Goal: Task Accomplishment & Management: Use online tool/utility

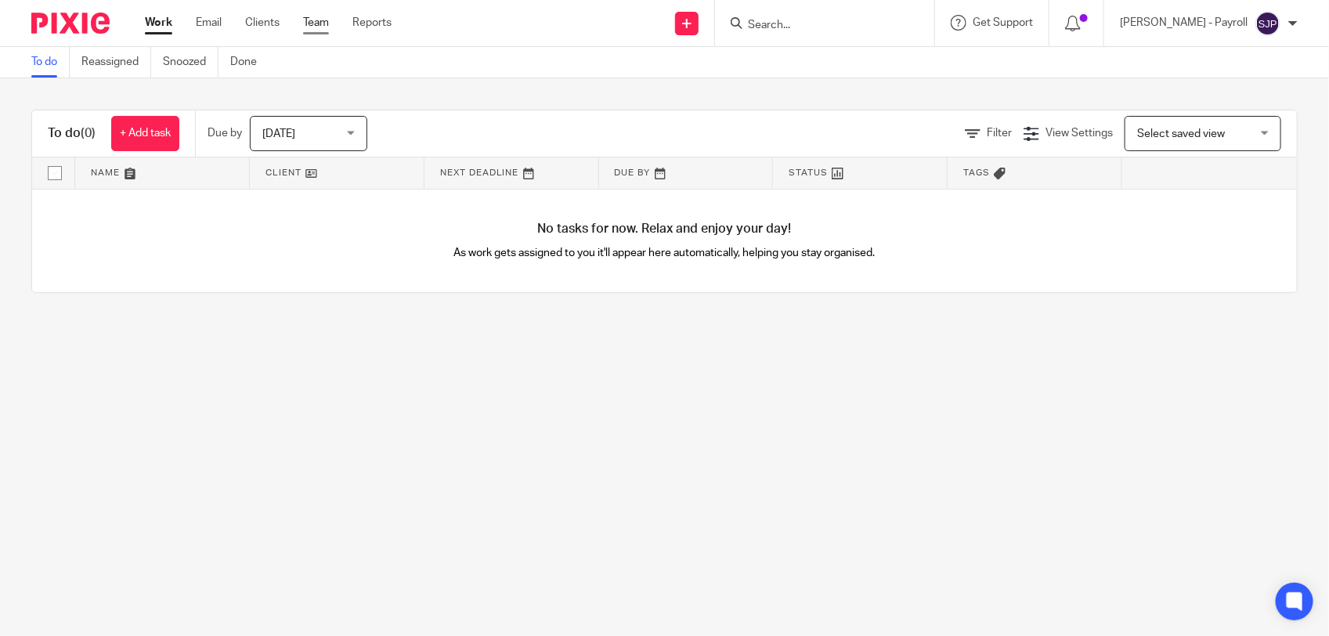
click at [317, 25] on link "Team" at bounding box center [316, 23] width 26 height 16
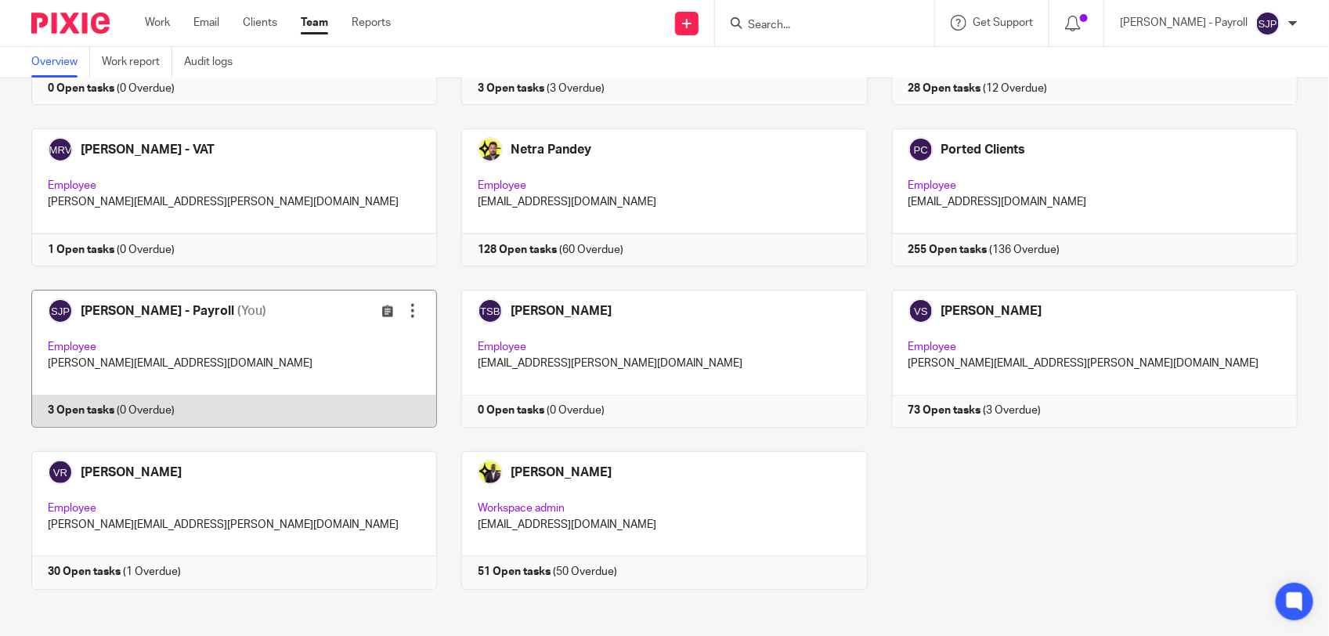
scroll to position [1021, 0]
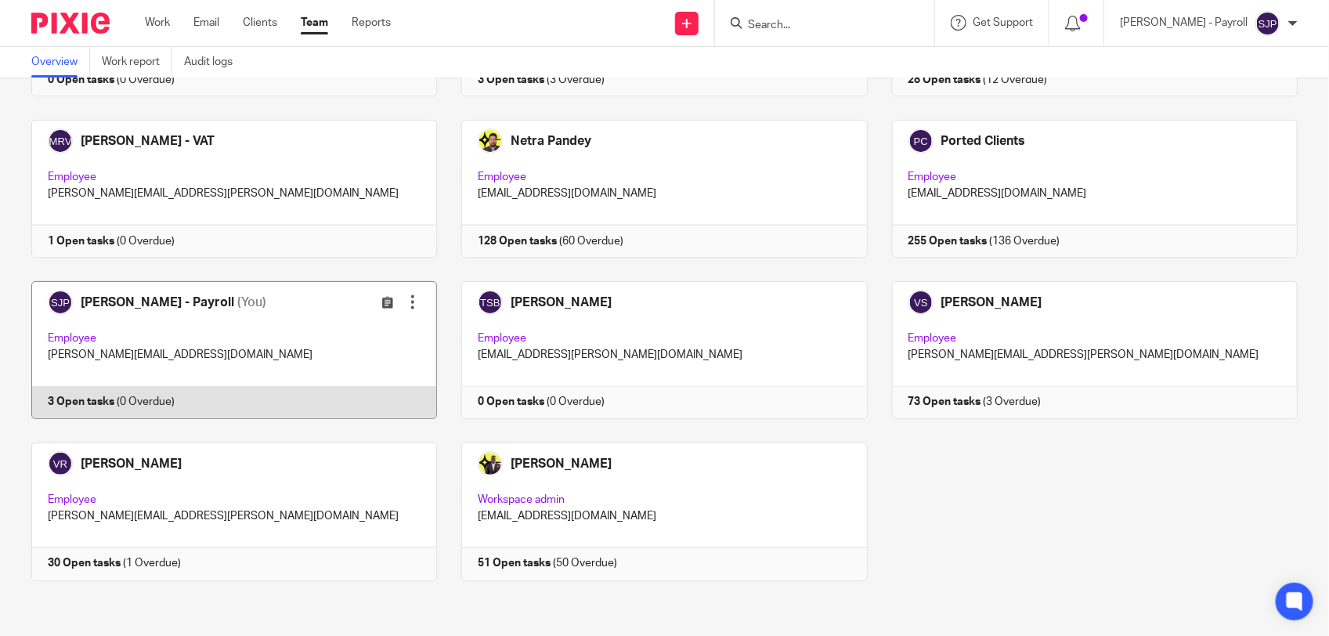
click at [296, 406] on link at bounding box center [222, 350] width 430 height 138
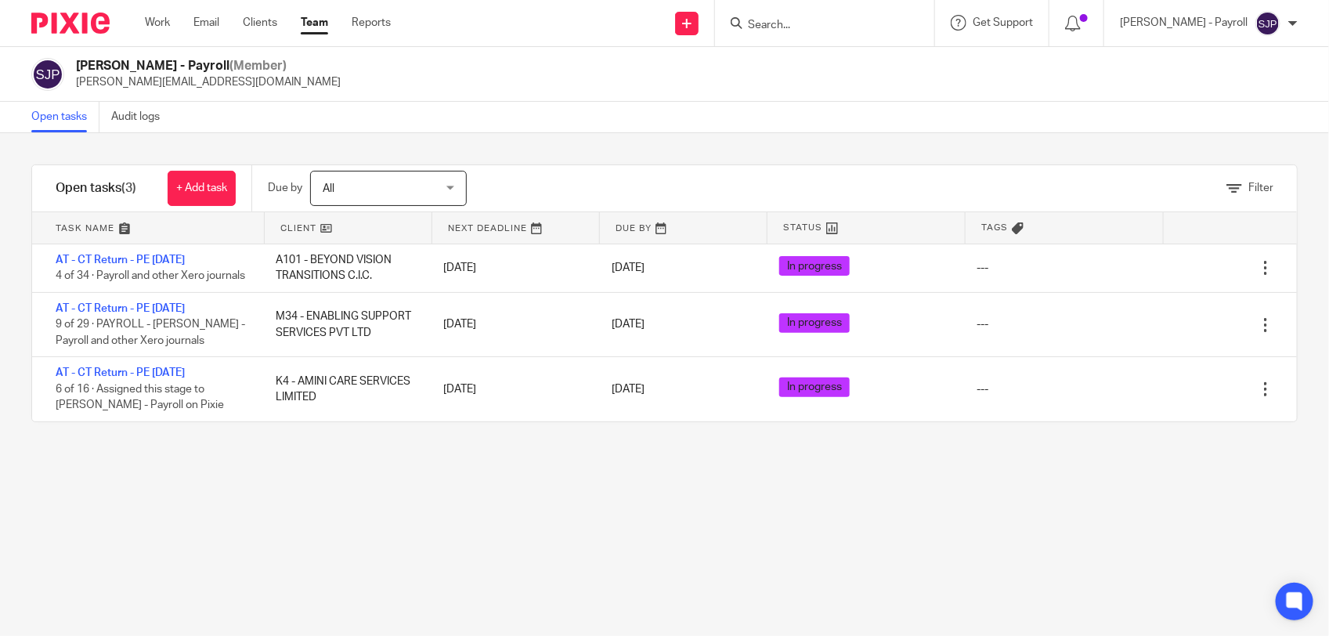
click at [789, 31] on div at bounding box center [824, 23] width 219 height 46
click at [789, 26] on input "Search" at bounding box center [817, 26] width 141 height 14
click at [819, 20] on input "Search" at bounding box center [817, 26] width 141 height 14
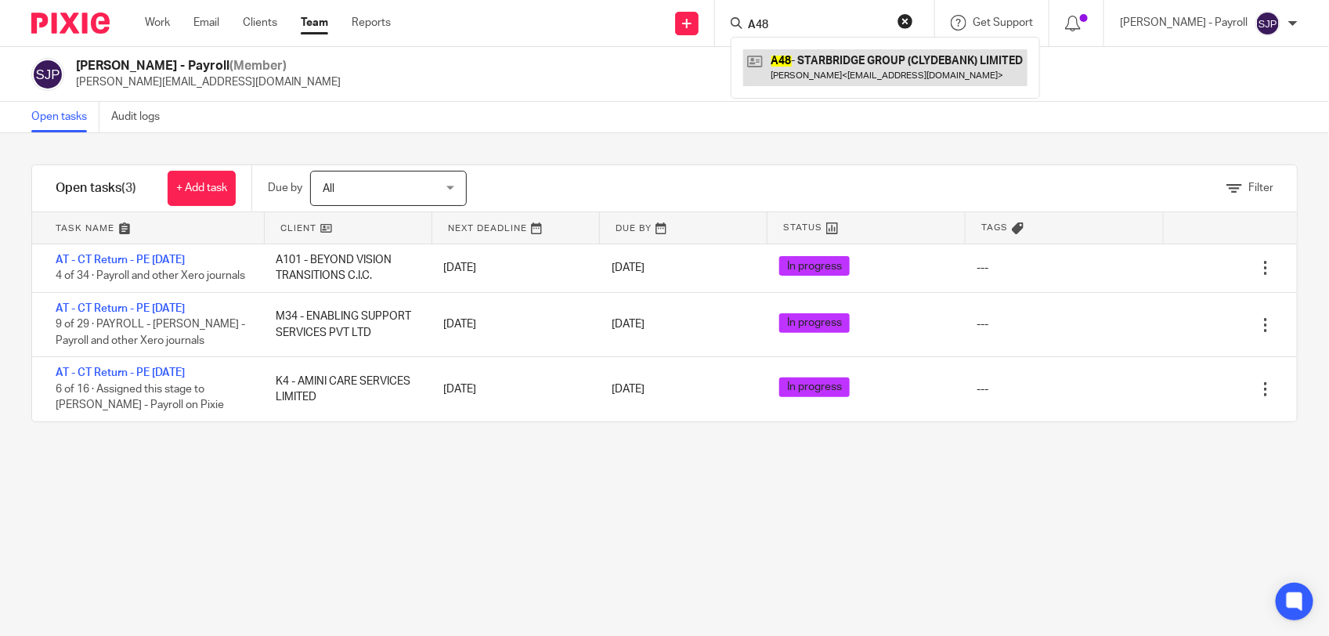
type input "A48"
click at [819, 68] on link at bounding box center [885, 67] width 284 height 36
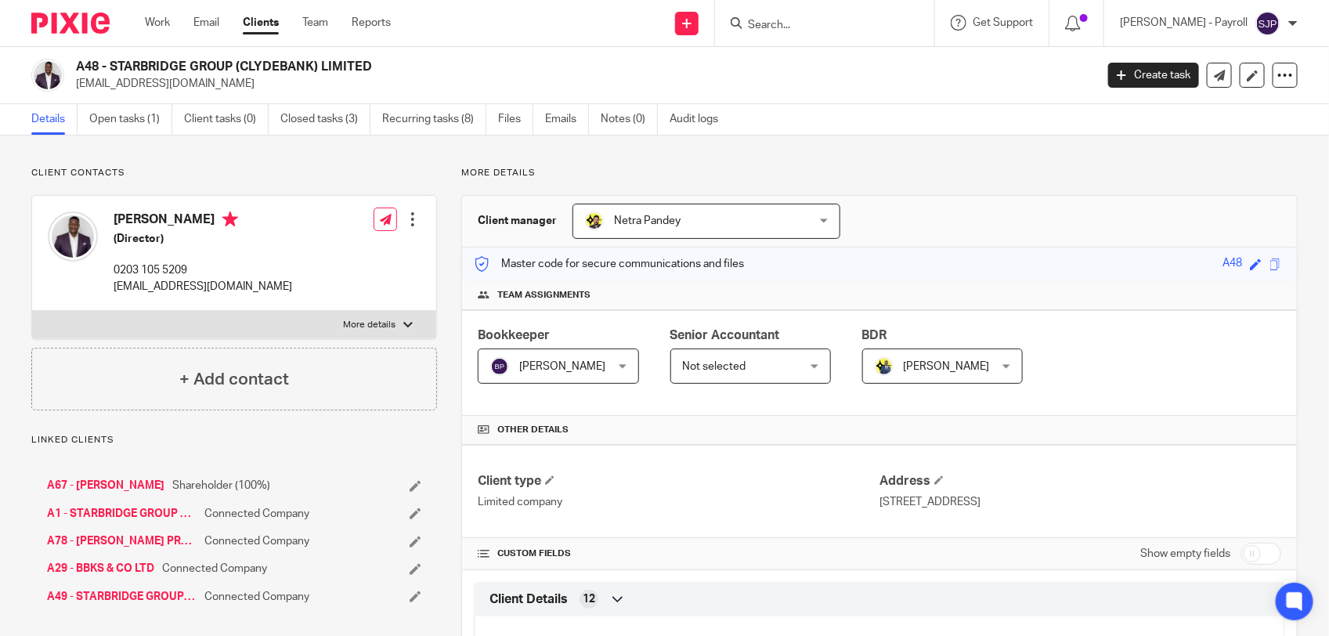
drag, startPoint x: 107, startPoint y: 67, endPoint x: 288, endPoint y: 63, distance: 181.0
click at [288, 63] on h2 "A48 - STARBRIDGE GROUP (CLYDEBANK) LIMITED" at bounding box center [479, 67] width 807 height 16
drag, startPoint x: 378, startPoint y: 67, endPoint x: 112, endPoint y: 67, distance: 265.6
click at [112, 67] on h2 "A48 - STARBRIDGE GROUP (CLYDEBANK) LIMITED" at bounding box center [479, 67] width 807 height 16
copy h2 "STARBRIDGE GROUP (CLYDEBANK) LIMITED"
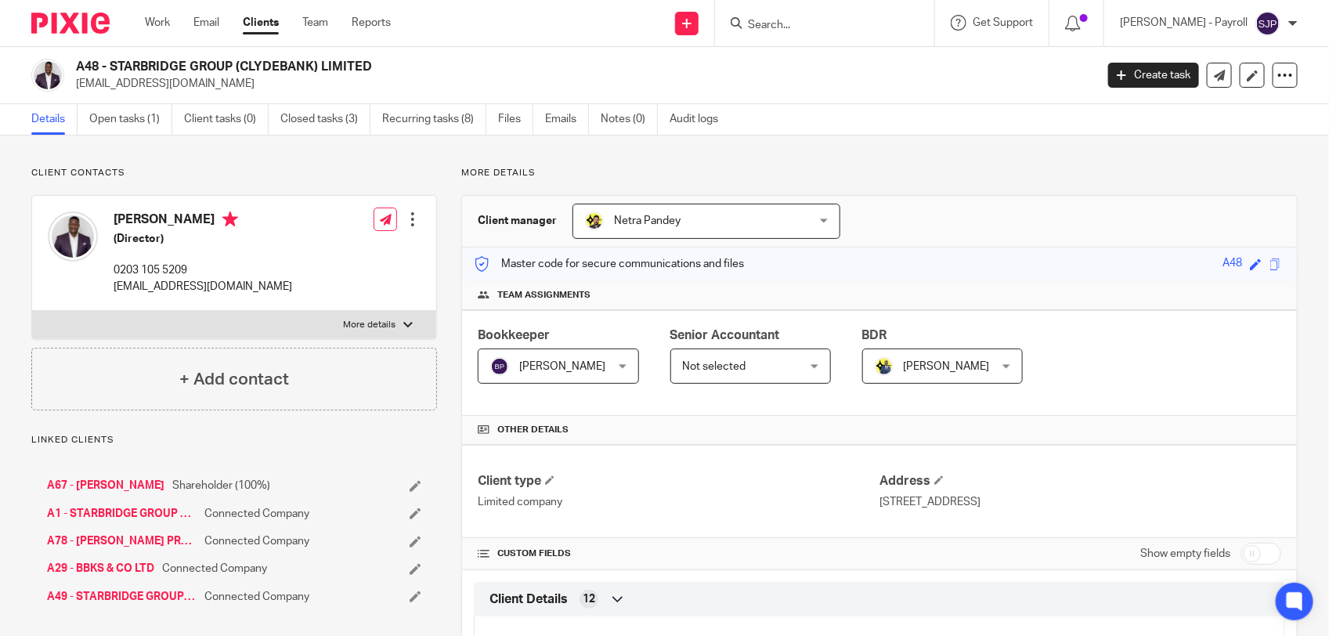
click at [791, 472] on div "Client type Limited company Address 20-23 Woodside Place, Glasgow, Scotland, G3…" at bounding box center [879, 491] width 835 height 93
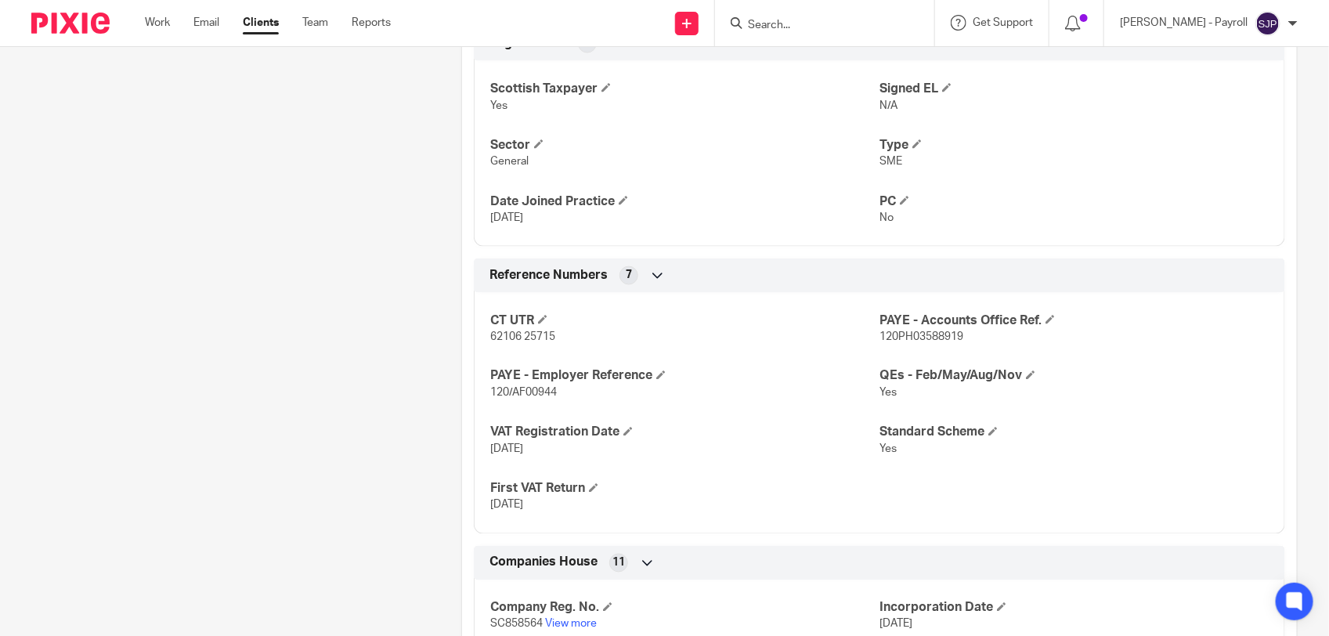
scroll to position [979, 0]
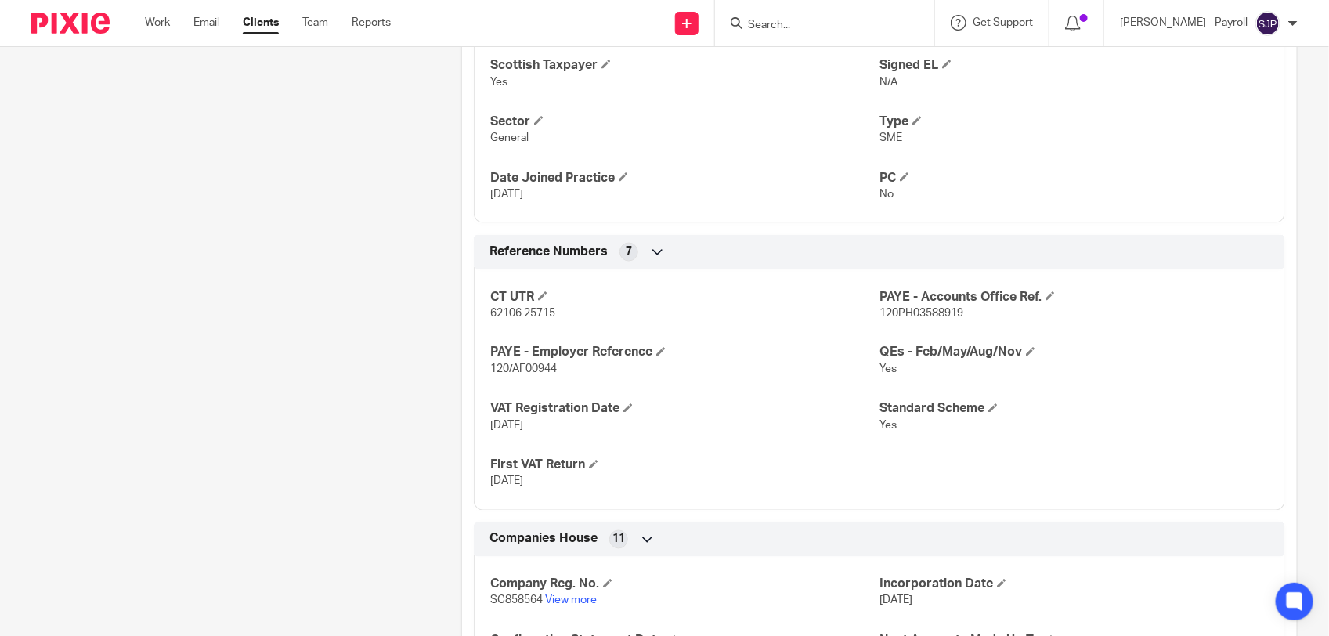
click at [568, 376] on p "120/AF00944" at bounding box center [684, 370] width 389 height 16
click at [531, 372] on span "120/AF00944" at bounding box center [523, 369] width 67 height 11
copy span "AF00944"
drag, startPoint x: 870, startPoint y: 318, endPoint x: 956, endPoint y: 318, distance: 86.2
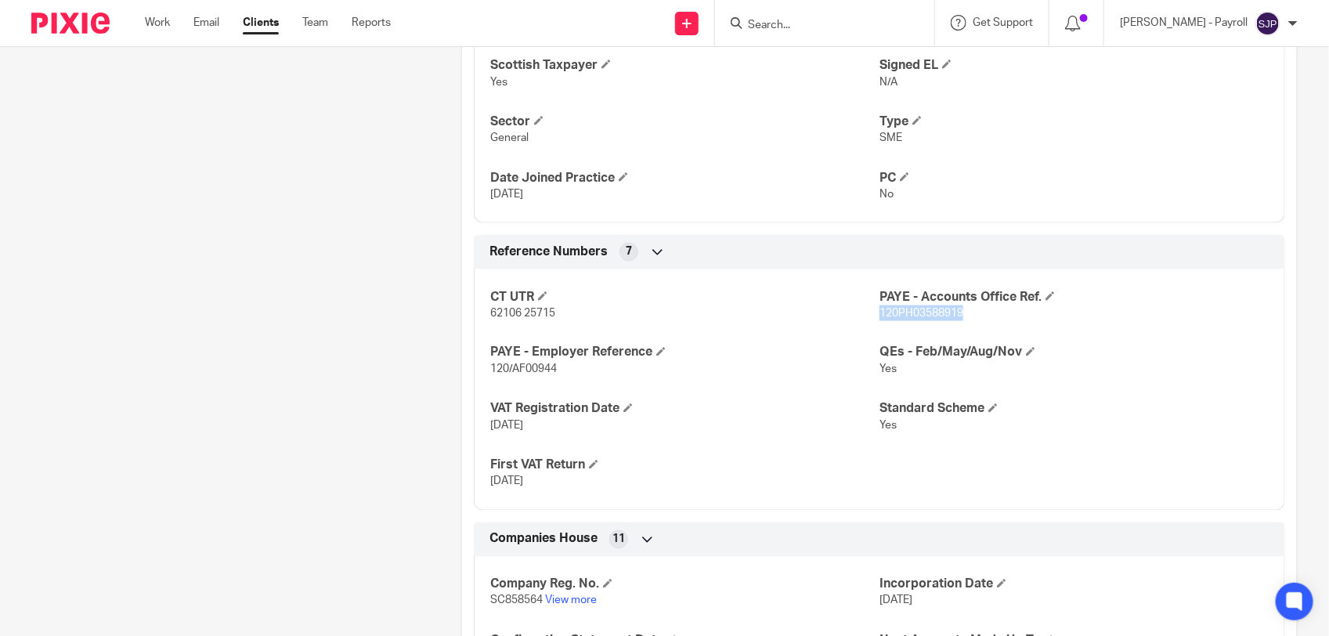
click at [956, 318] on p "120PH03588919" at bounding box center [1074, 314] width 389 height 16
copy span "120PH03588919"
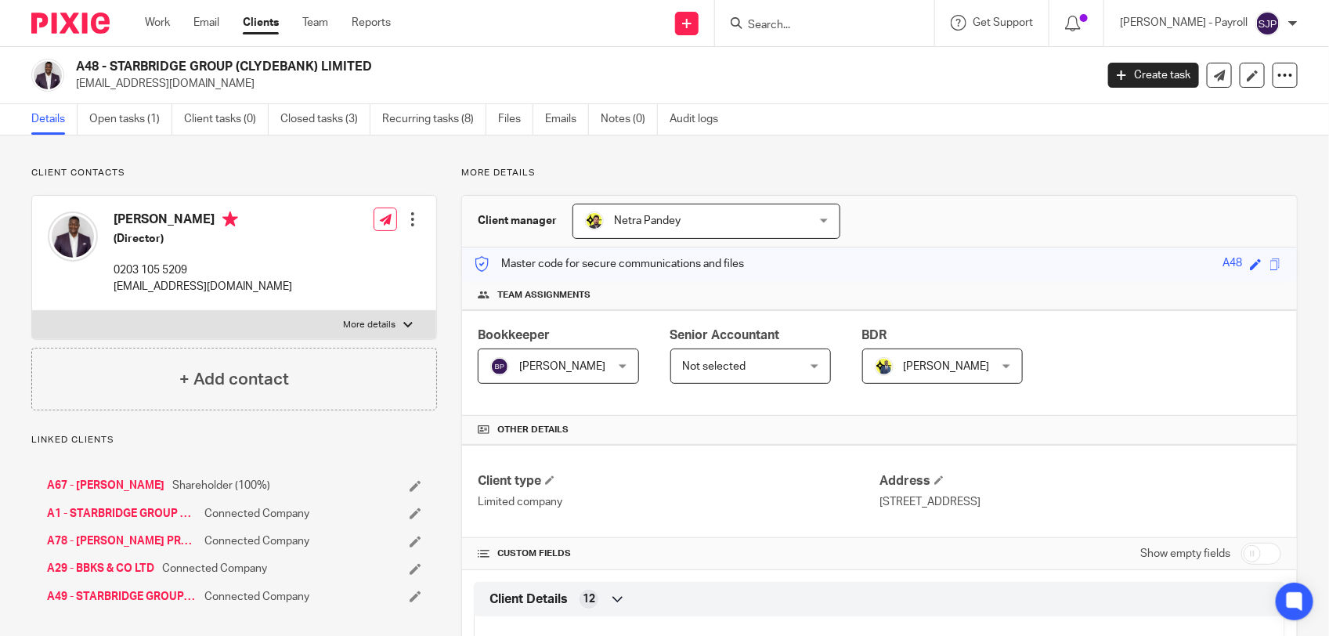
scroll to position [98, 0]
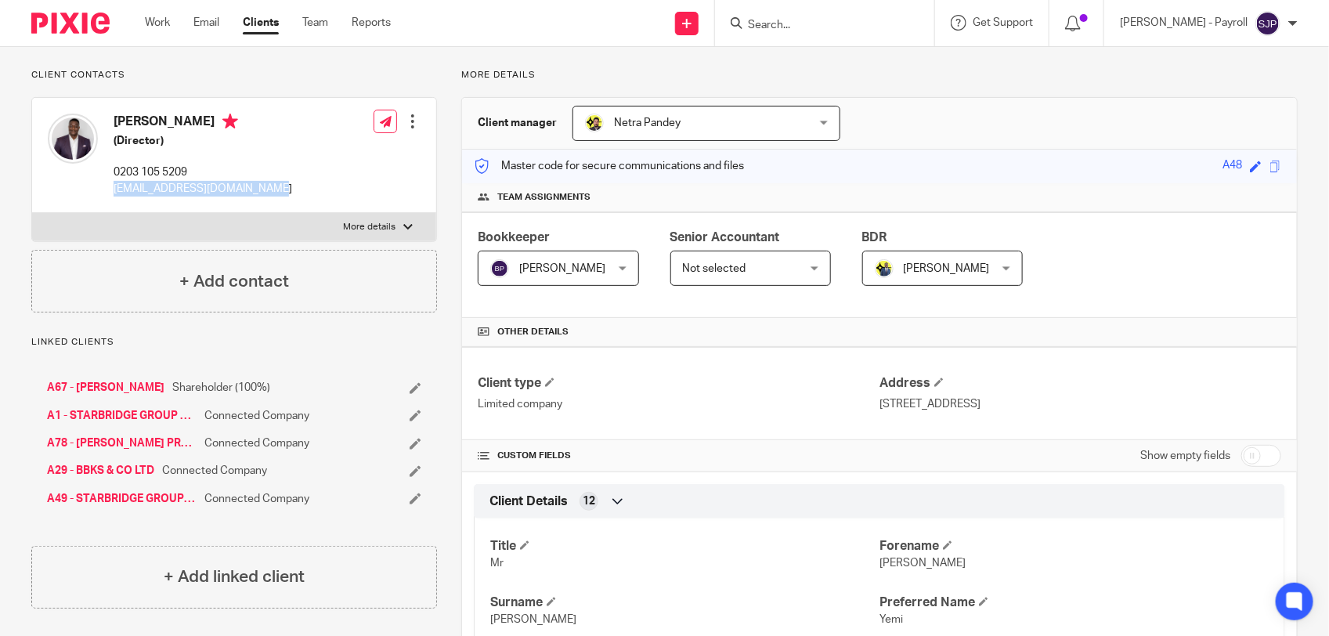
drag, startPoint x: 266, startPoint y: 190, endPoint x: 114, endPoint y: 190, distance: 152.0
click at [114, 190] on div "Benjamin Ajala (Director) 0203 105 5209 yemi@1stclassaccounts.co.uk Edit contac…" at bounding box center [234, 155] width 404 height 115
copy p "yemi@1stclassaccounts.co.uk"
click at [808, 27] on input "Search" at bounding box center [817, 26] width 141 height 14
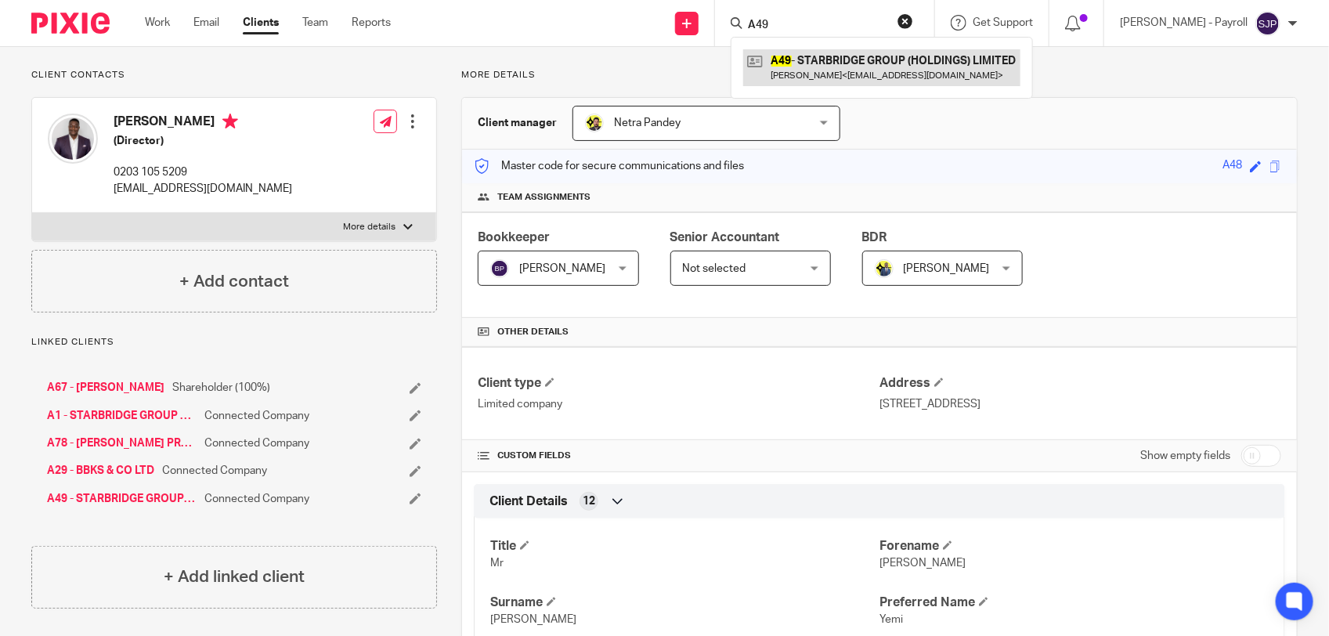
type input "A49"
click at [823, 68] on link at bounding box center [881, 67] width 277 height 36
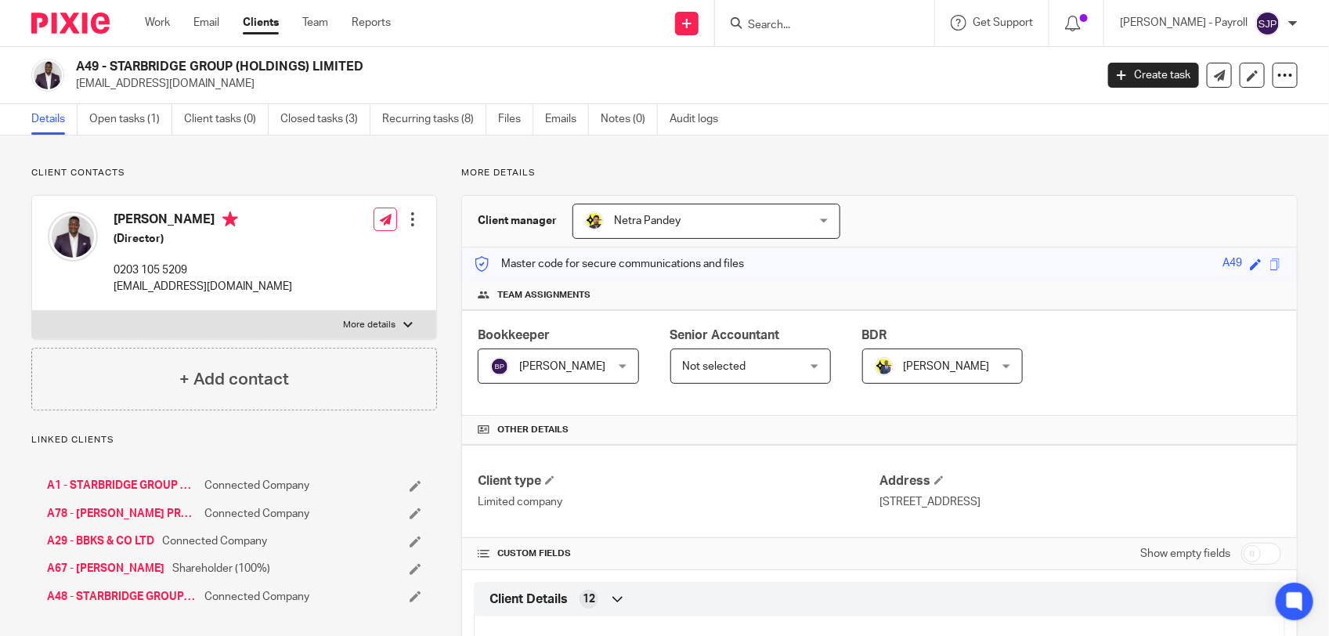
drag, startPoint x: 373, startPoint y: 71, endPoint x: 114, endPoint y: 74, distance: 259.3
click at [114, 74] on h2 "A49 - STARBRIDGE GROUP (HOLDINGS) LIMITED" at bounding box center [479, 67] width 807 height 16
copy h2 "STARBRIDGE GROUP (HOLDINGS) LIMITED"
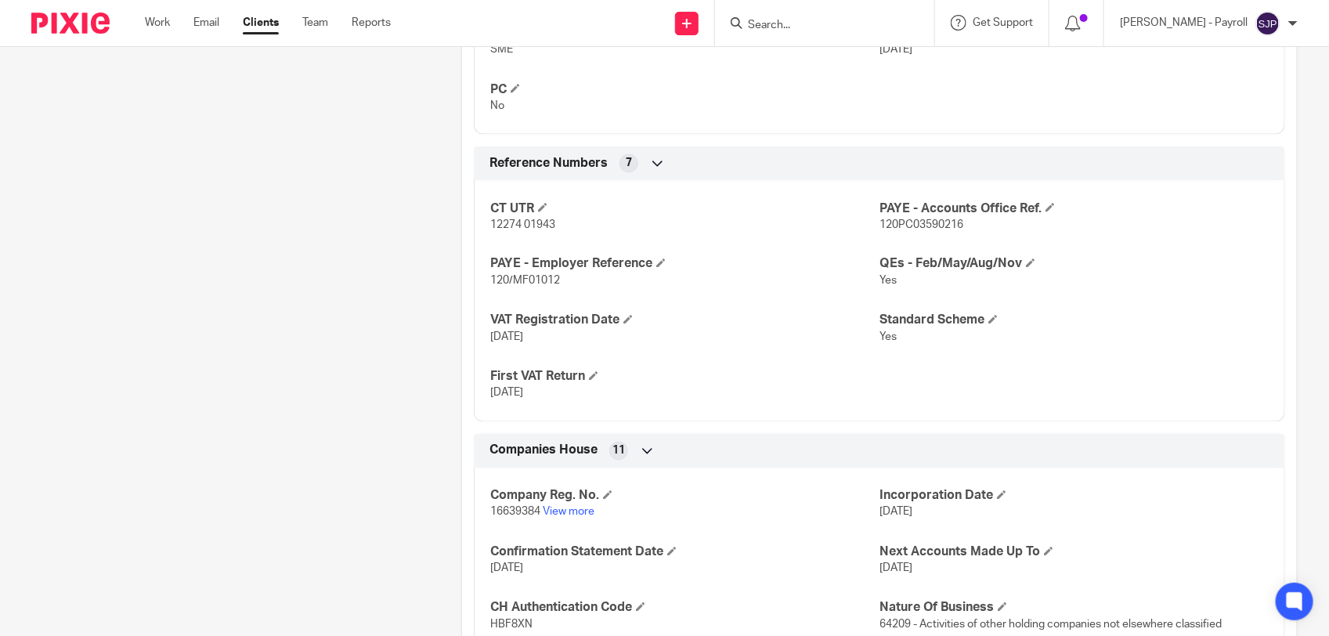
scroll to position [1077, 0]
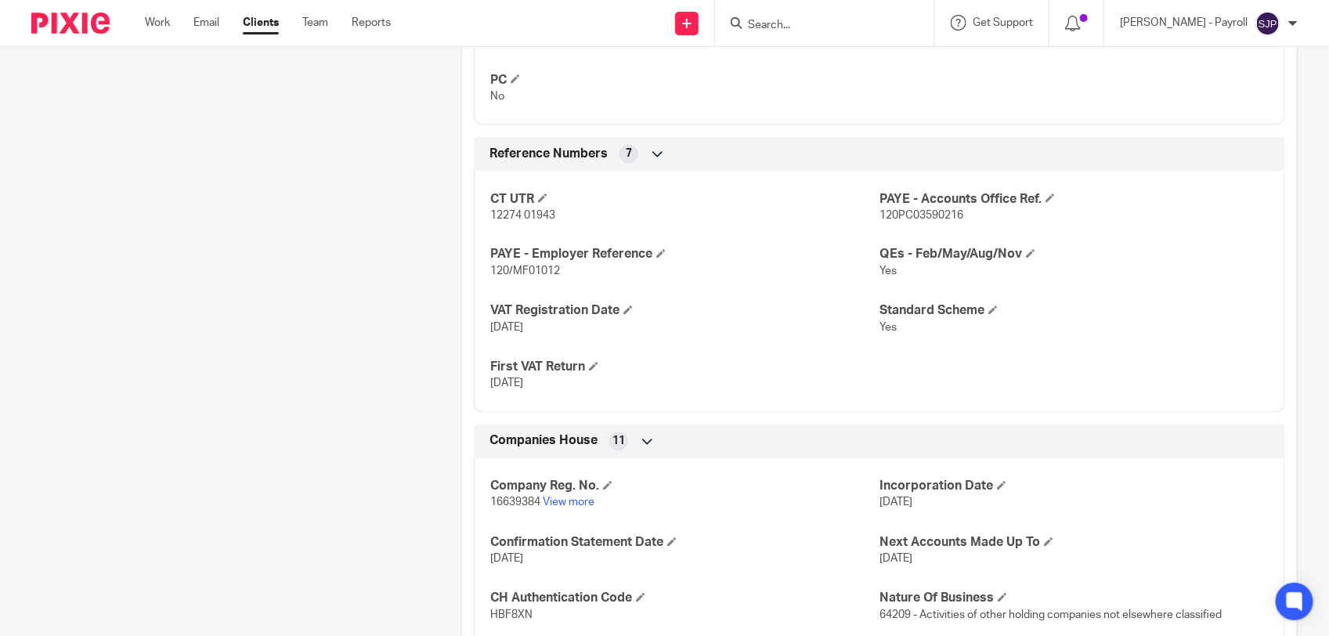
click at [533, 271] on span "120/MF01012" at bounding box center [525, 271] width 70 height 11
copy span "MF01012"
drag, startPoint x: 870, startPoint y: 220, endPoint x: 957, endPoint y: 220, distance: 87.7
click at [957, 220] on p "120PC03590216" at bounding box center [1074, 216] width 389 height 16
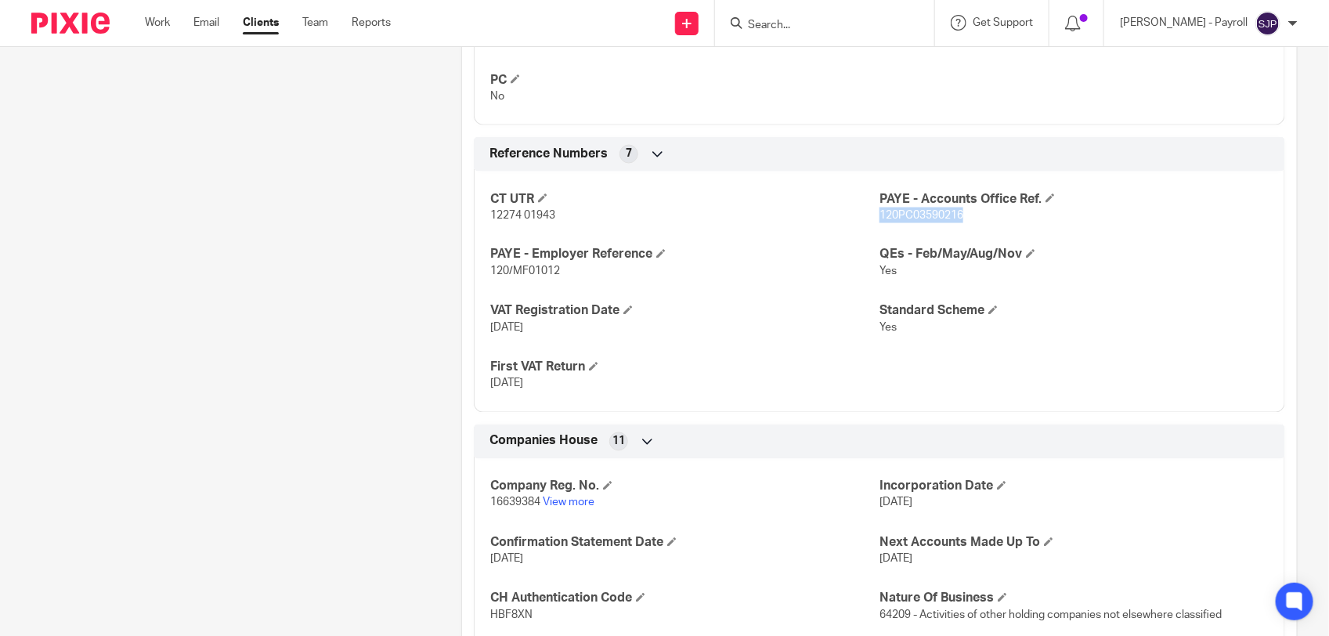
copy span "120PC03590216"
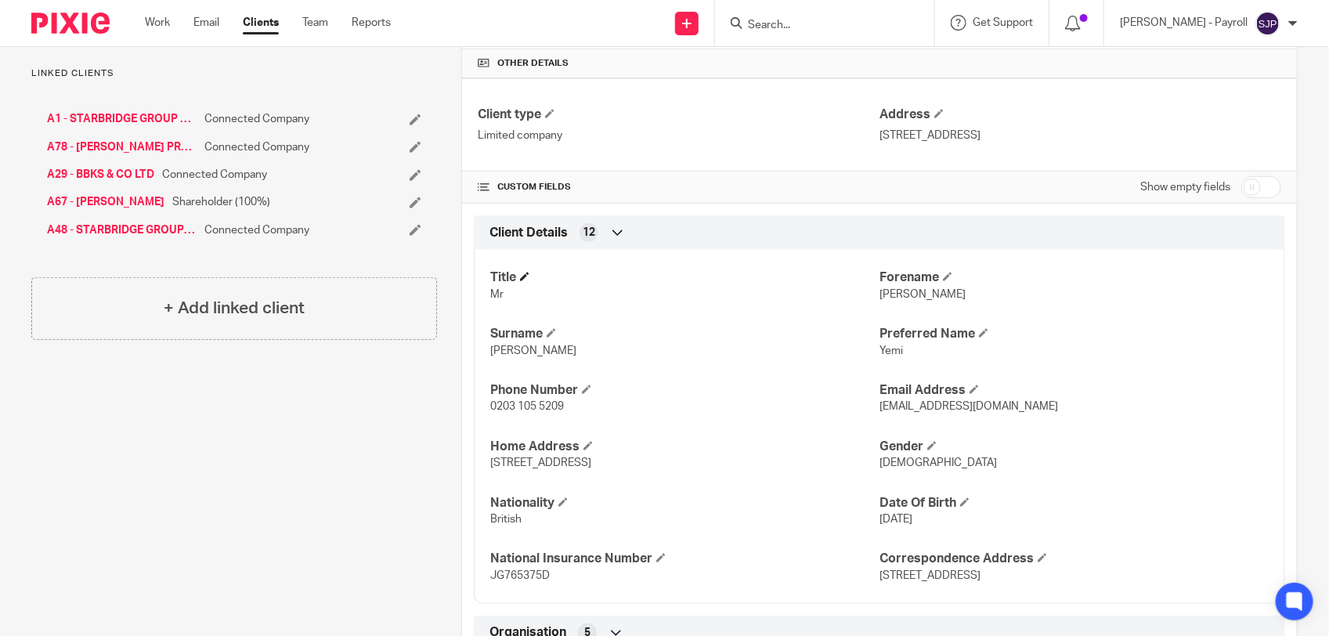
scroll to position [0, 0]
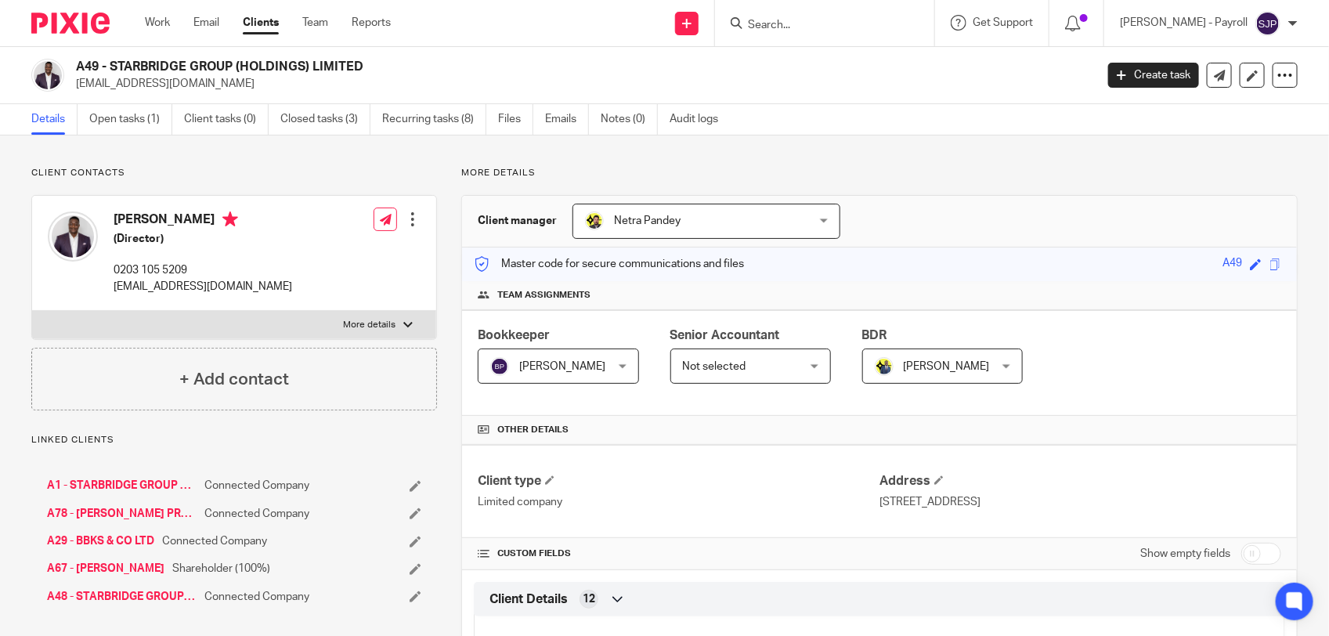
drag, startPoint x: 110, startPoint y: 65, endPoint x: 366, endPoint y: 60, distance: 255.4
click at [366, 60] on h2 "A49 - STARBRIDGE GROUP (HOLDINGS) LIMITED" at bounding box center [479, 67] width 807 height 16
click at [823, 22] on input "Search" at bounding box center [817, 26] width 141 height 14
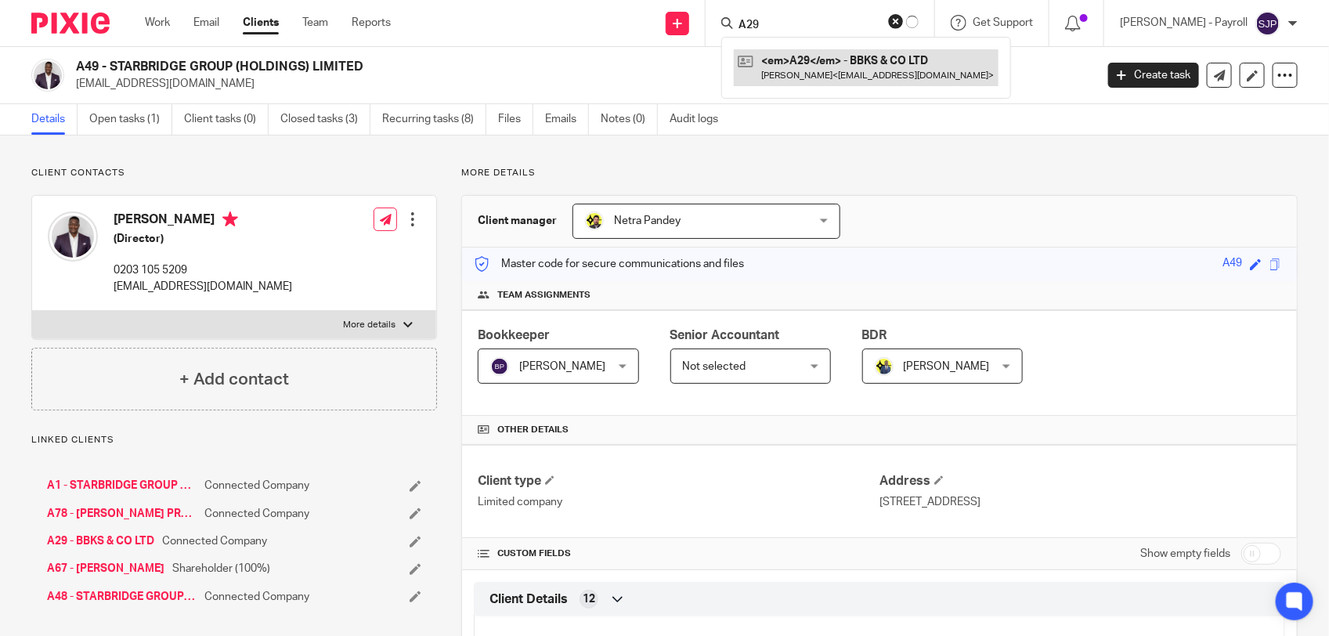
type input "A29"
click at [820, 68] on link at bounding box center [866, 67] width 265 height 36
click at [820, 68] on link at bounding box center [875, 67] width 265 height 36
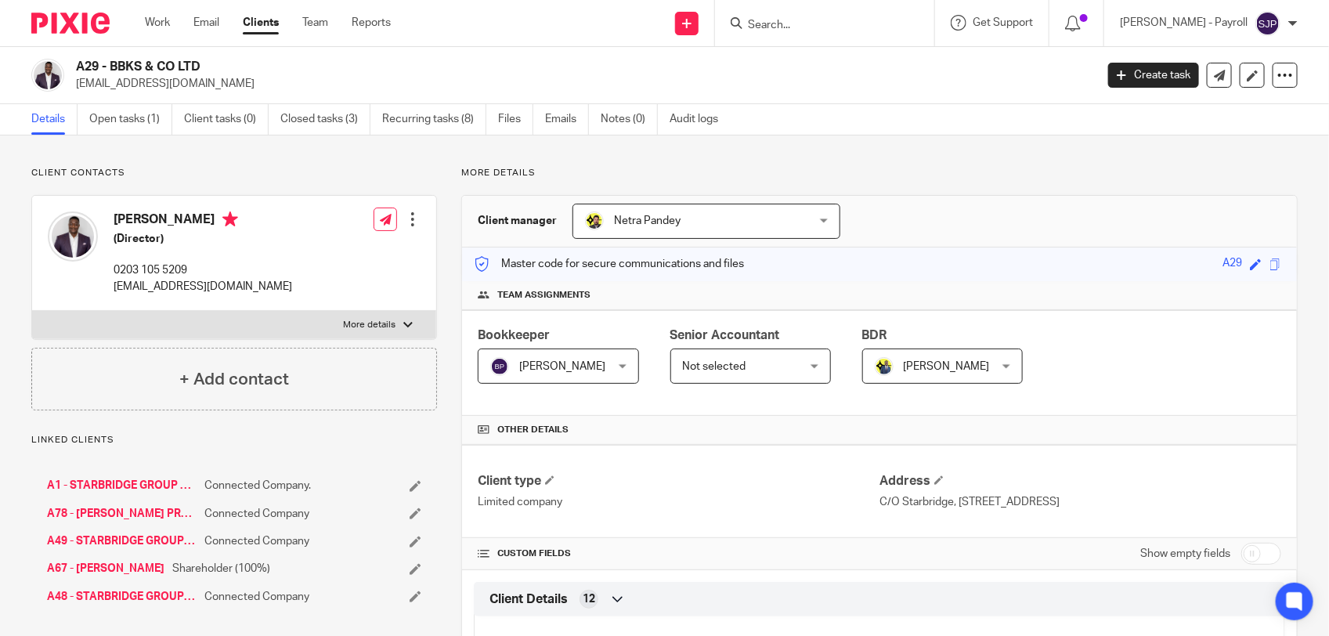
drag, startPoint x: 212, startPoint y: 67, endPoint x: 112, endPoint y: 64, distance: 100.3
click at [112, 64] on h2 "A29 - BBKS & CO LTD" at bounding box center [479, 67] width 807 height 16
copy h2 "BBKS & CO LTD"
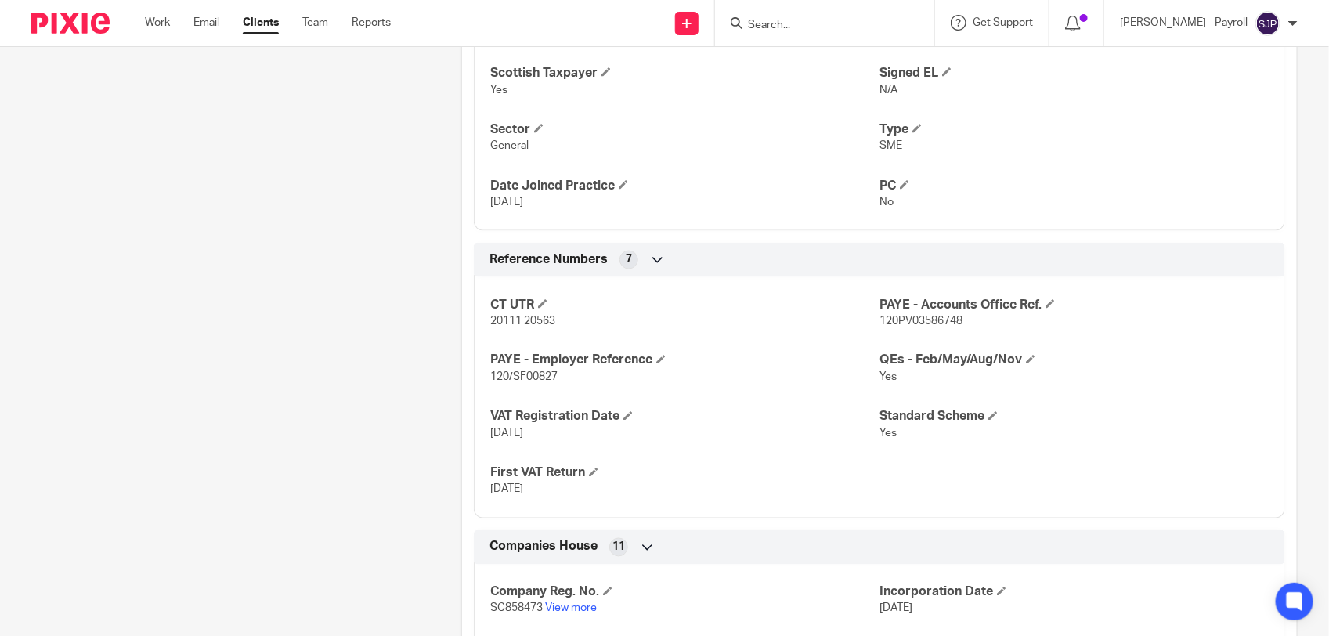
scroll to position [979, 0]
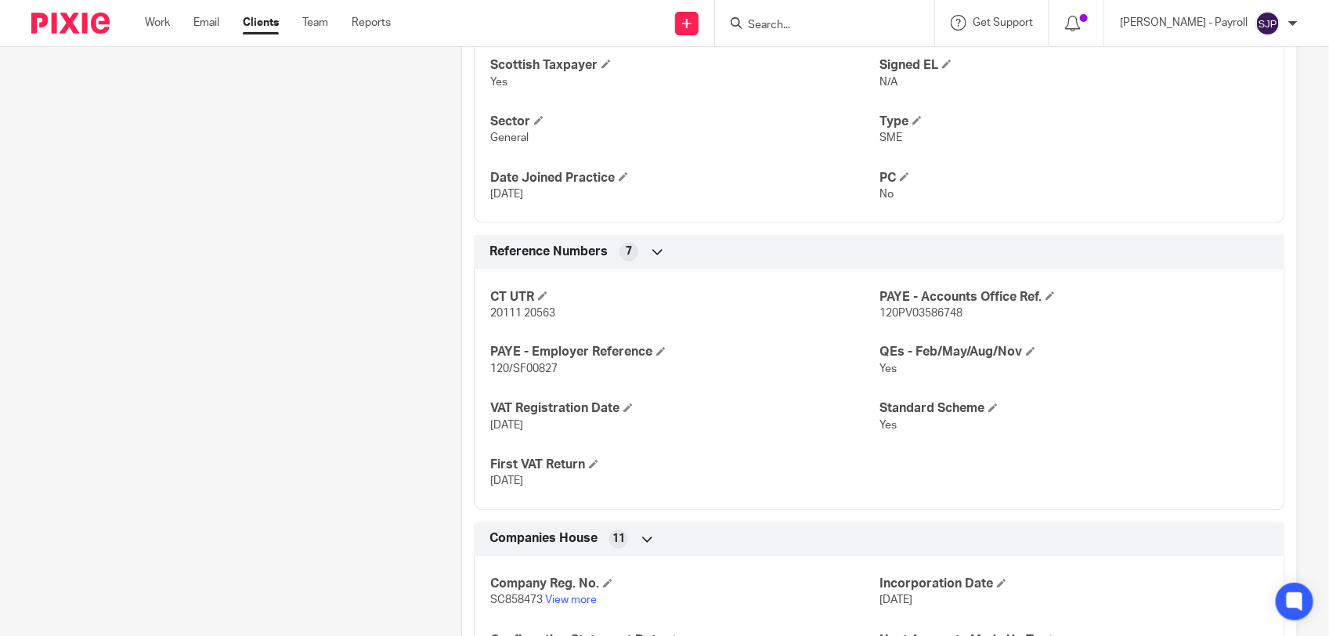
click at [533, 373] on span "120/SF00827" at bounding box center [523, 369] width 67 height 11
copy span "SF00827"
drag, startPoint x: 879, startPoint y: 318, endPoint x: 956, endPoint y: 314, distance: 77.6
click at [956, 314] on p "120PV03586748" at bounding box center [1074, 314] width 389 height 16
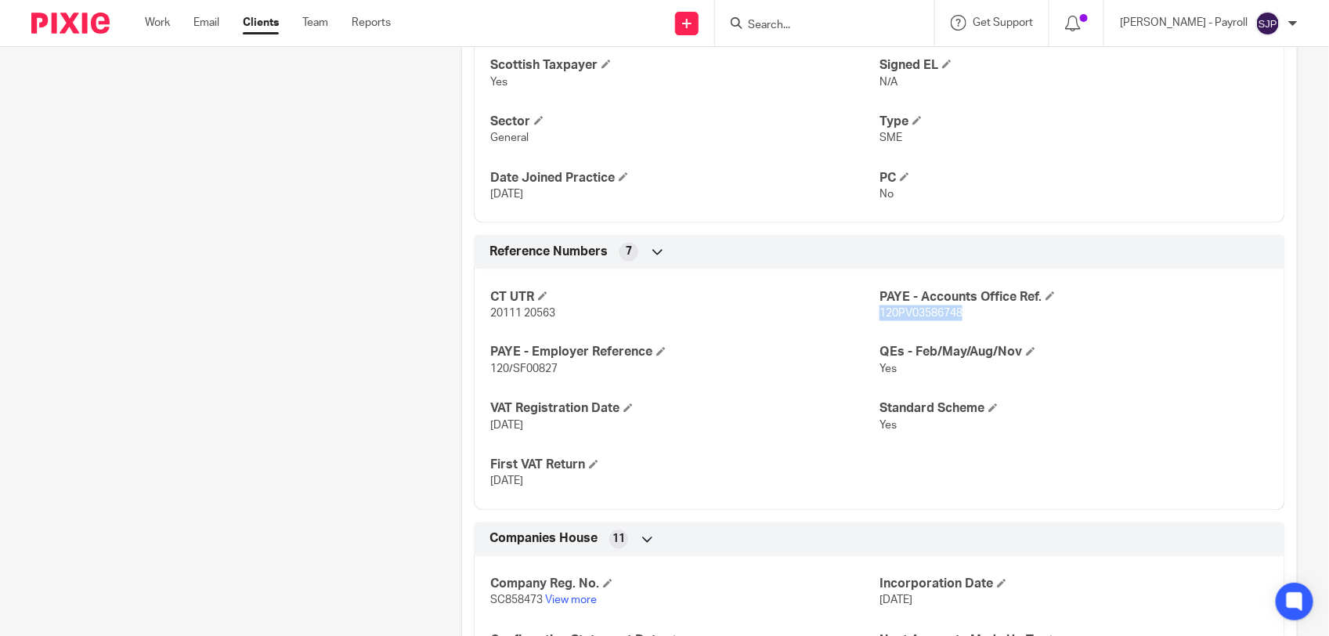
copy span "120PV03586748"
click at [777, 25] on input "Search" at bounding box center [817, 26] width 141 height 14
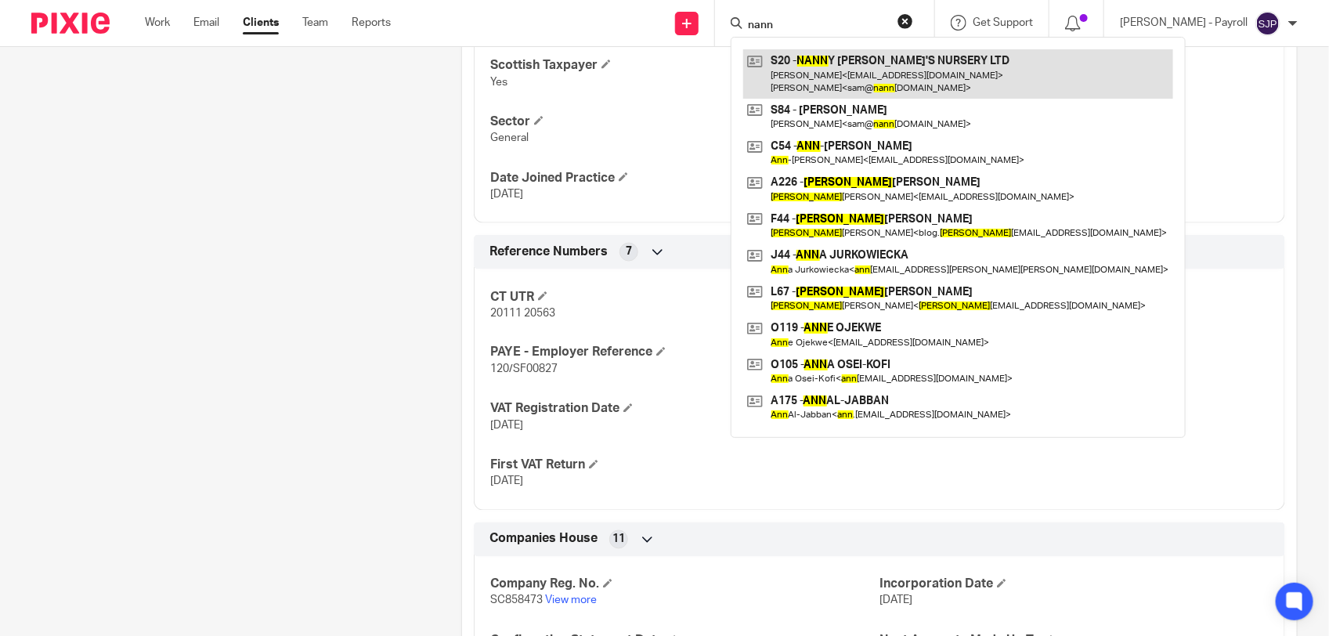
type input "nann"
click at [877, 74] on link at bounding box center [958, 73] width 430 height 49
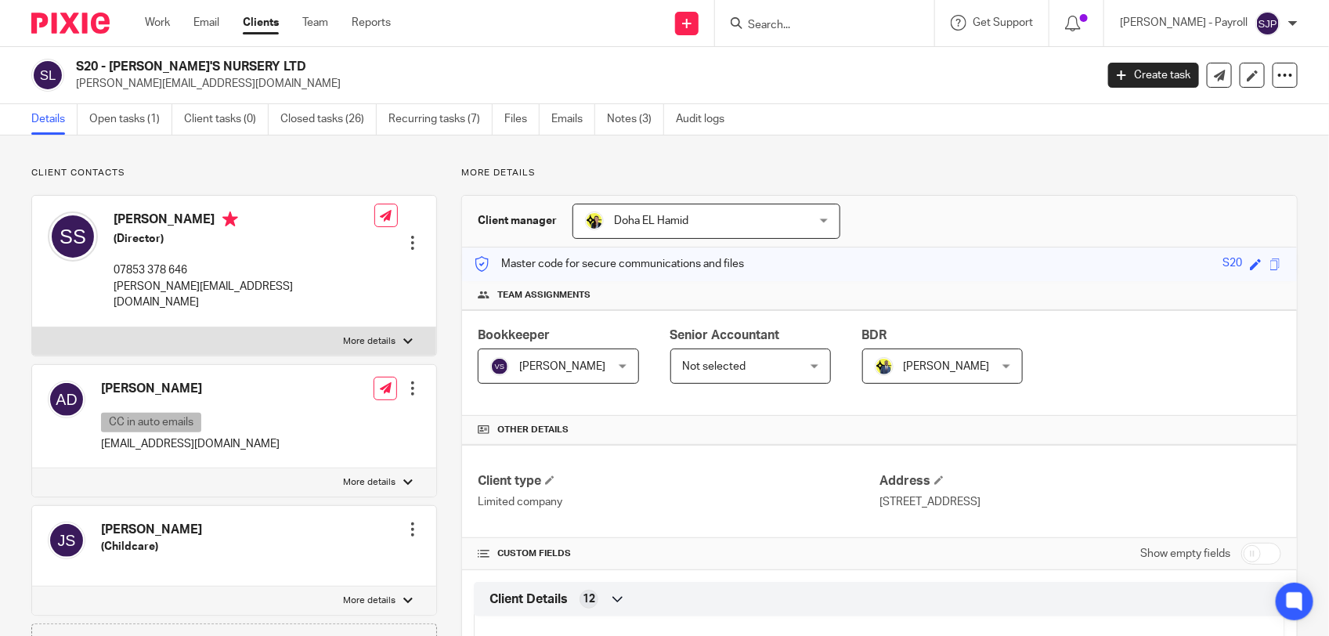
drag, startPoint x: 298, startPoint y: 73, endPoint x: 76, endPoint y: 65, distance: 221.8
click at [76, 65] on h2 "S20 - NANNY JANE'S NURSERY LTD" at bounding box center [479, 67] width 807 height 16
copy h2 "S20 - NANNY JANE'S NURSERY LTD"
click at [791, 31] on input "Search" at bounding box center [817, 26] width 141 height 14
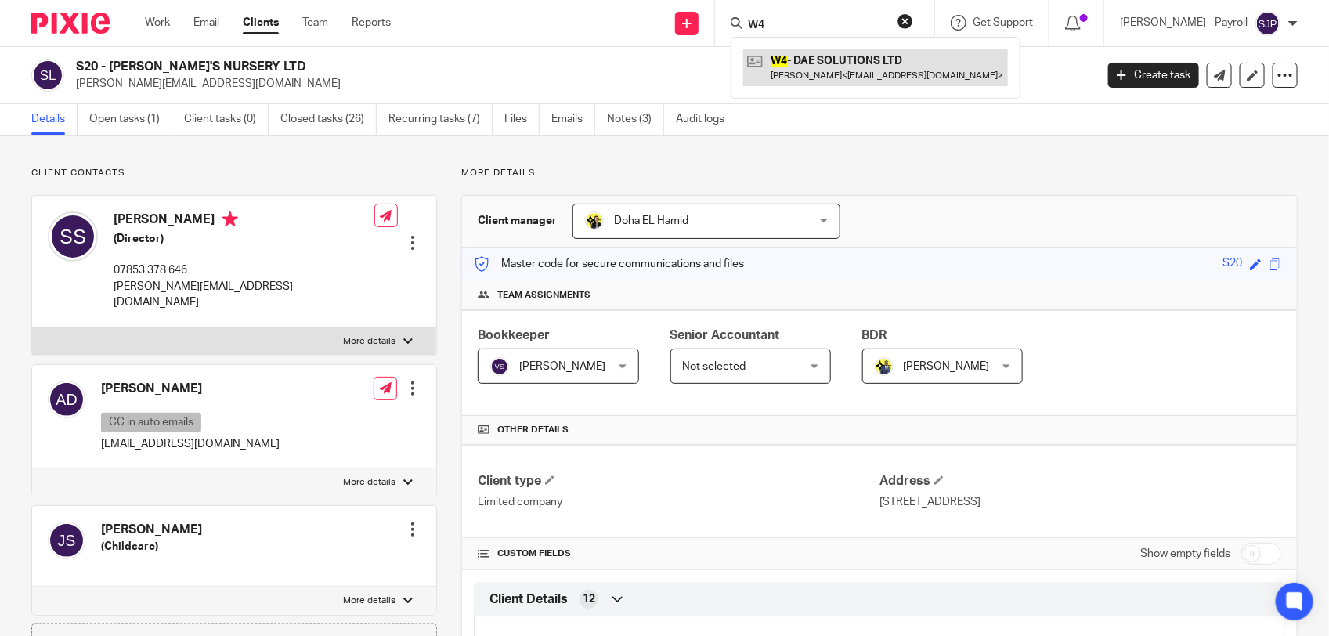
type input "W4"
click at [838, 80] on link at bounding box center [875, 67] width 265 height 36
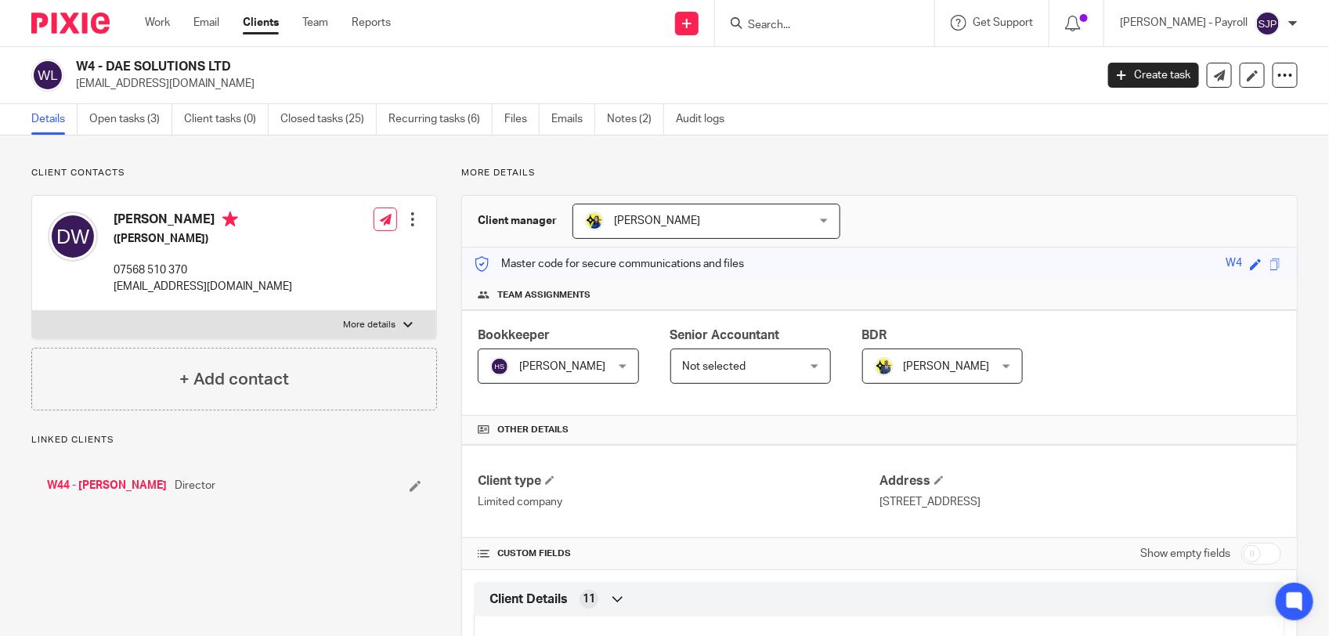
drag, startPoint x: 236, startPoint y: 69, endPoint x: 107, endPoint y: 69, distance: 129.3
click at [107, 69] on h2 "W4 - DAE SOLUTIONS LTD" at bounding box center [479, 67] width 807 height 16
copy h2 "DAE SOLUTIONS LTD"
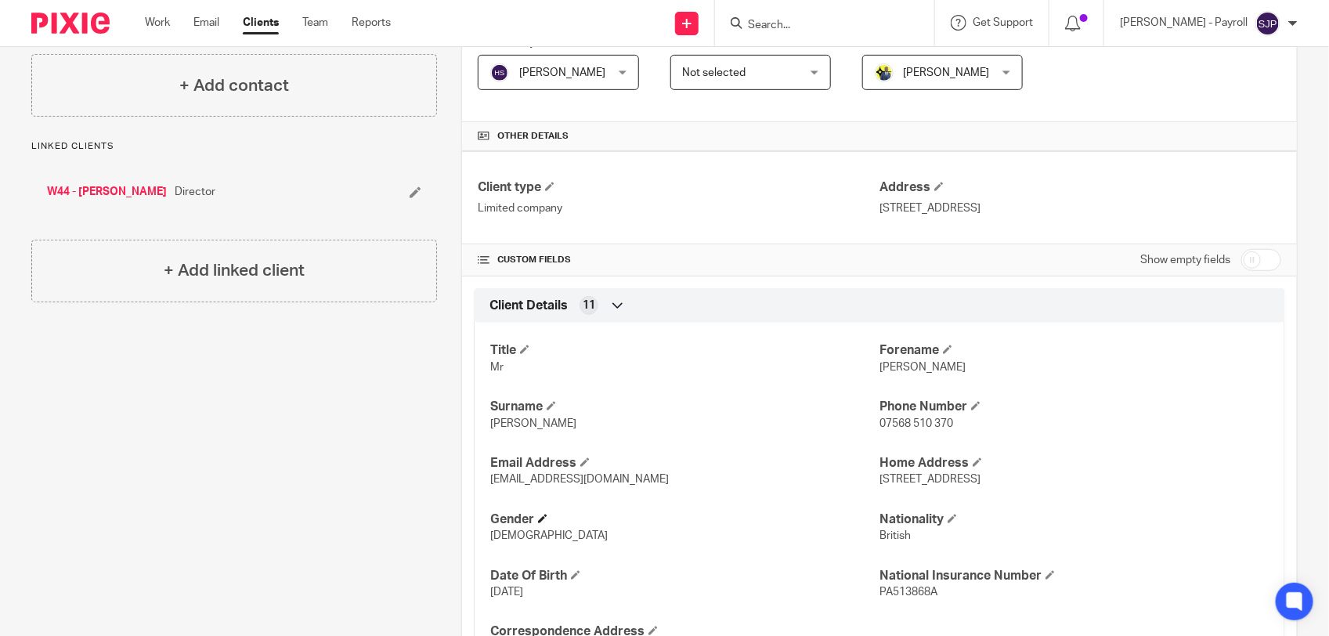
scroll to position [392, 0]
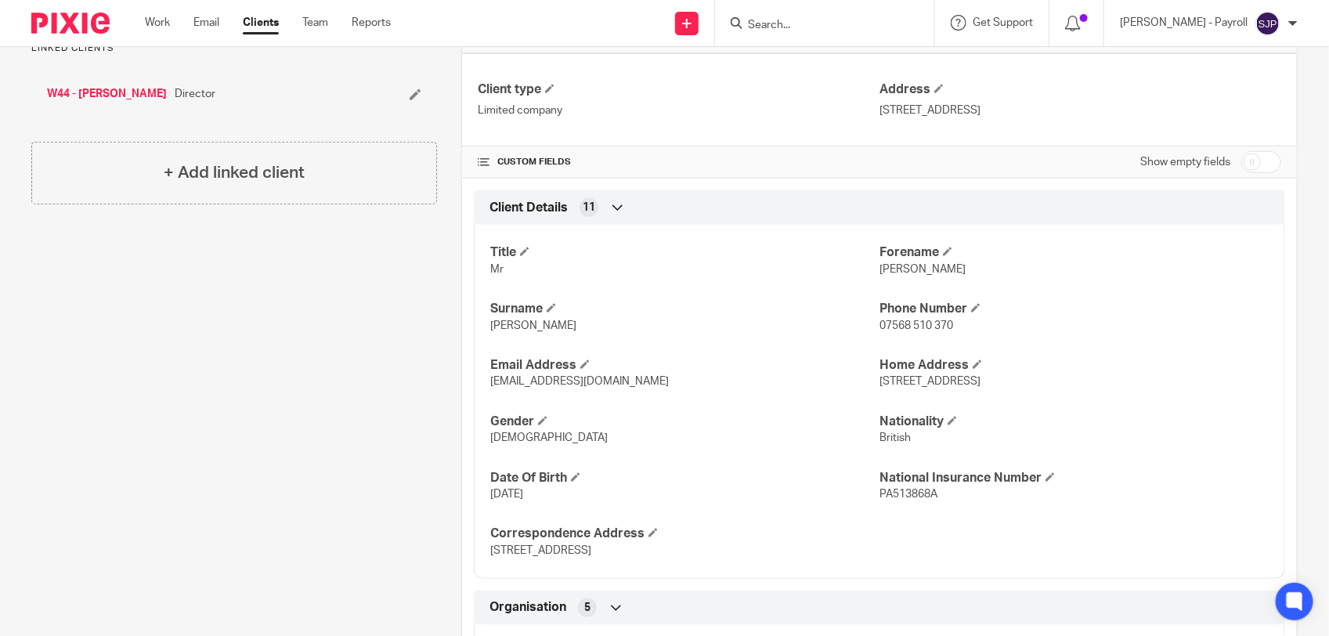
click at [880, 268] on span "Daniel" at bounding box center [923, 269] width 86 height 11
copy span "[PERSON_NAME]"
click at [492, 327] on span "Wilkes" at bounding box center [533, 325] width 86 height 11
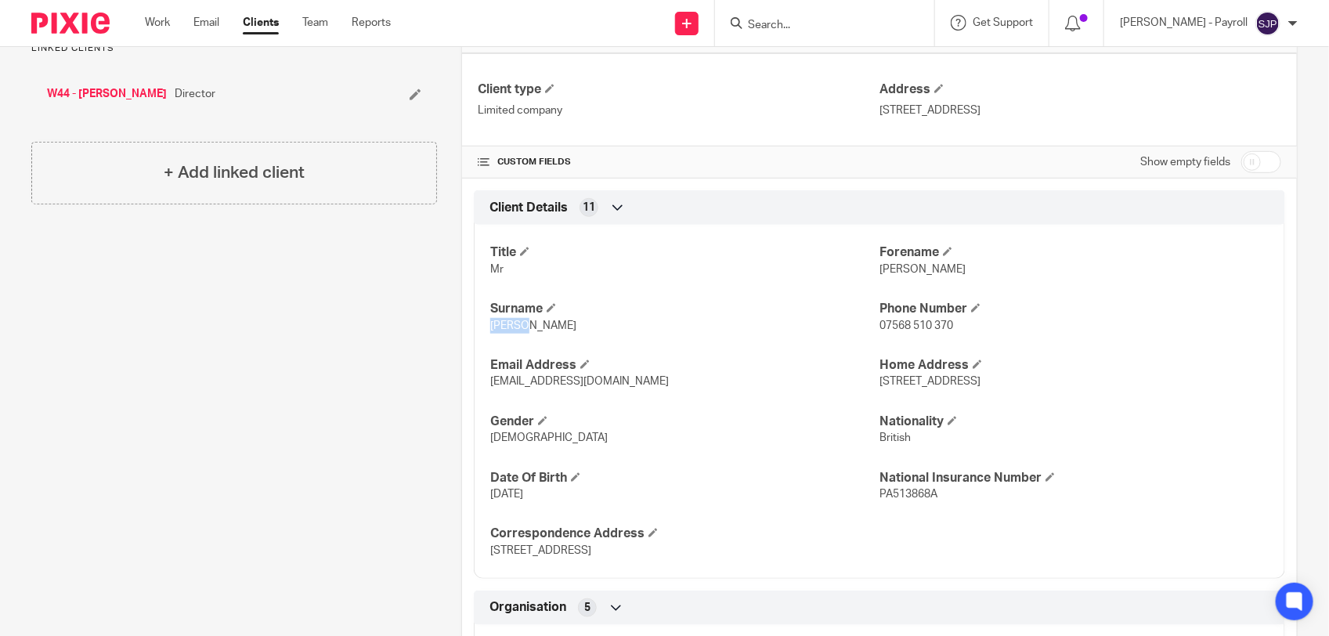
copy span "Wilkes"
drag, startPoint x: 620, startPoint y: 389, endPoint x: 465, endPoint y: 388, distance: 155.1
click at [465, 388] on div "Client Details 11 Title Mr Forename Daniel Surname Wilkes Phone Number 07568 51…" at bounding box center [879, 384] width 835 height 389
copy span "[EMAIL_ADDRESS][DOMAIN_NAME]"
click at [811, 423] on h4 "Gender" at bounding box center [684, 422] width 389 height 16
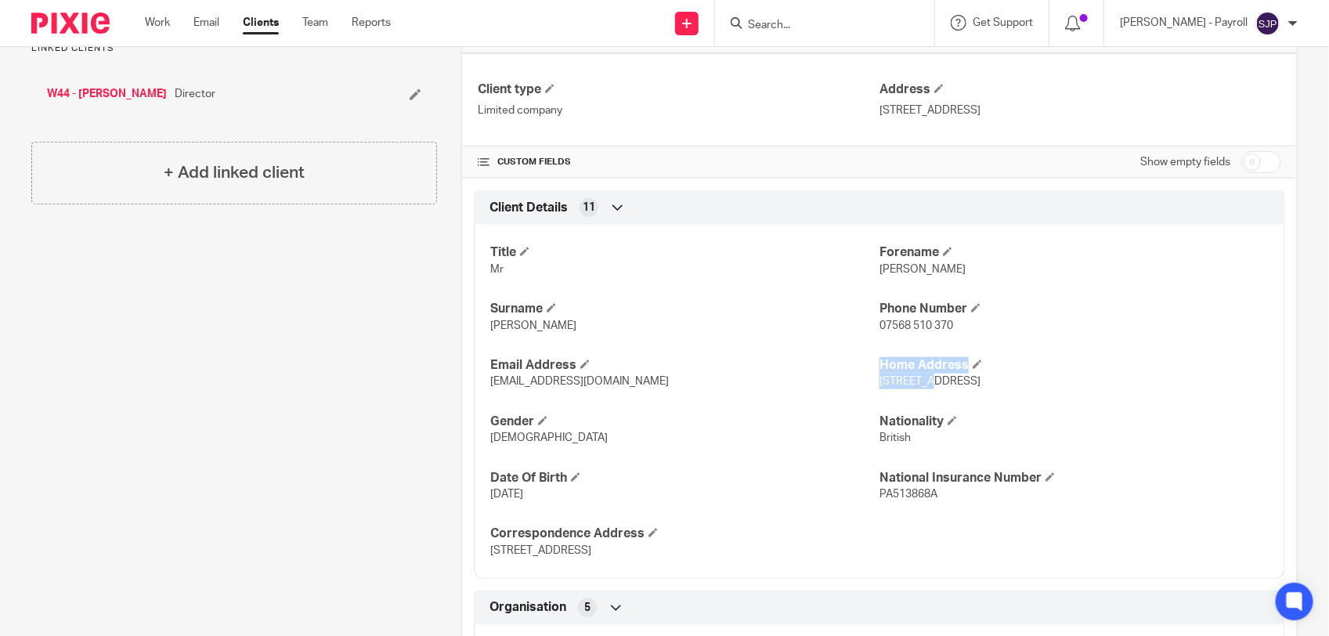
drag, startPoint x: 872, startPoint y: 393, endPoint x: 919, endPoint y: 392, distance: 47.0
click at [919, 392] on div "Title Mr Forename Daniel Surname Wilkes Phone Number 07568 510 370 Email Addres…" at bounding box center [880, 396] width 812 height 366
drag, startPoint x: 919, startPoint y: 392, endPoint x: 862, endPoint y: 412, distance: 60.7
click at [866, 417] on h4 "Gender" at bounding box center [684, 422] width 389 height 16
drag, startPoint x: 870, startPoint y: 388, endPoint x: 938, endPoint y: 385, distance: 67.4
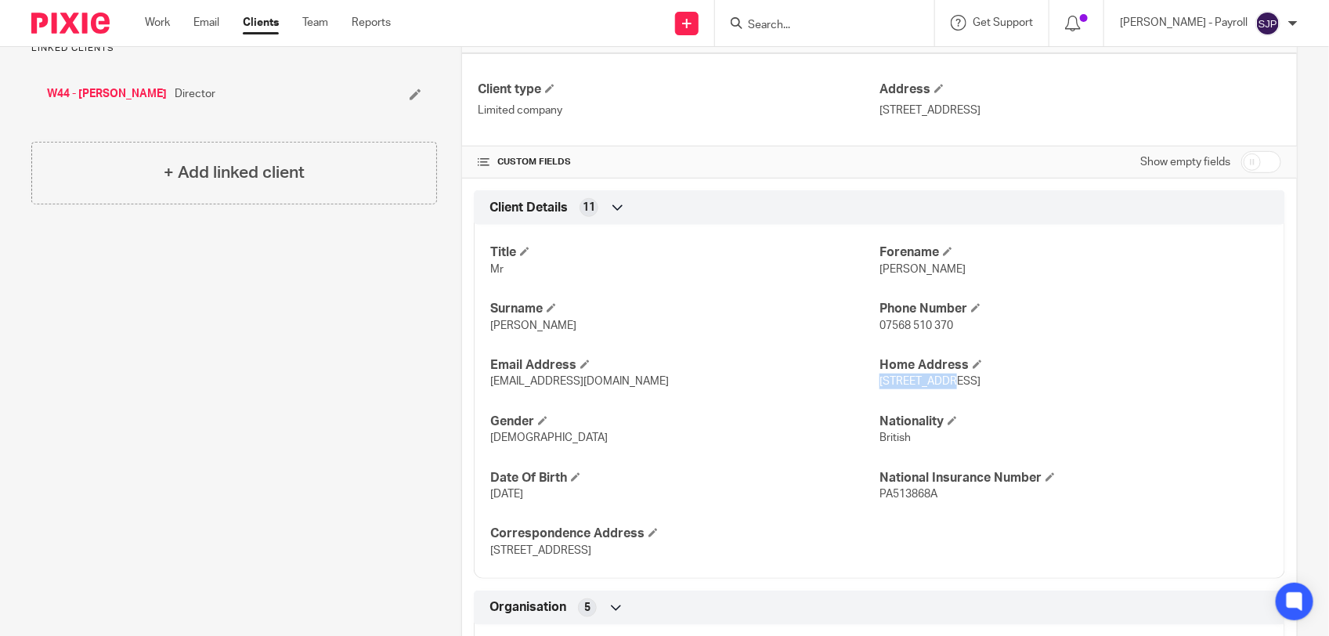
click at [938, 385] on span "2 Hendy Road, Snodland, ME6 5TD" at bounding box center [930, 381] width 101 height 11
copy span "2 Hendy Road"
drag, startPoint x: 945, startPoint y: 386, endPoint x: 989, endPoint y: 385, distance: 44.7
click at [981, 385] on span "2 Hendy Road, Snodland, ME6 5TD" at bounding box center [930, 381] width 101 height 11
copy span "Snodland"
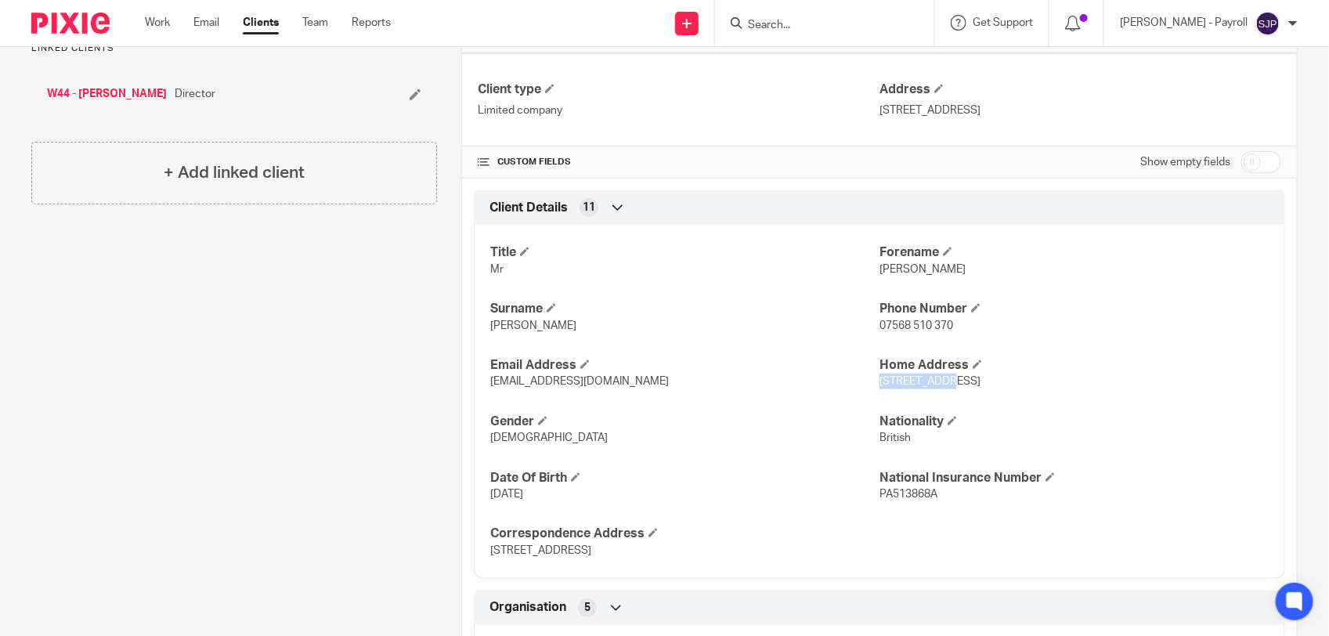
drag, startPoint x: 1007, startPoint y: 382, endPoint x: 1047, endPoint y: 382, distance: 40.0
click at [1047, 382] on p "2 Hendy Road, Snodland, ME6 5TD" at bounding box center [1074, 382] width 389 height 16
drag, startPoint x: 1047, startPoint y: 382, endPoint x: 1017, endPoint y: 394, distance: 32.0
click at [1024, 397] on div "Title Mr Forename Daniel Surname Wilkes Phone Number 07568 510 370 Email Addres…" at bounding box center [880, 396] width 812 height 366
drag, startPoint x: 997, startPoint y: 382, endPoint x: 1054, endPoint y: 382, distance: 57.2
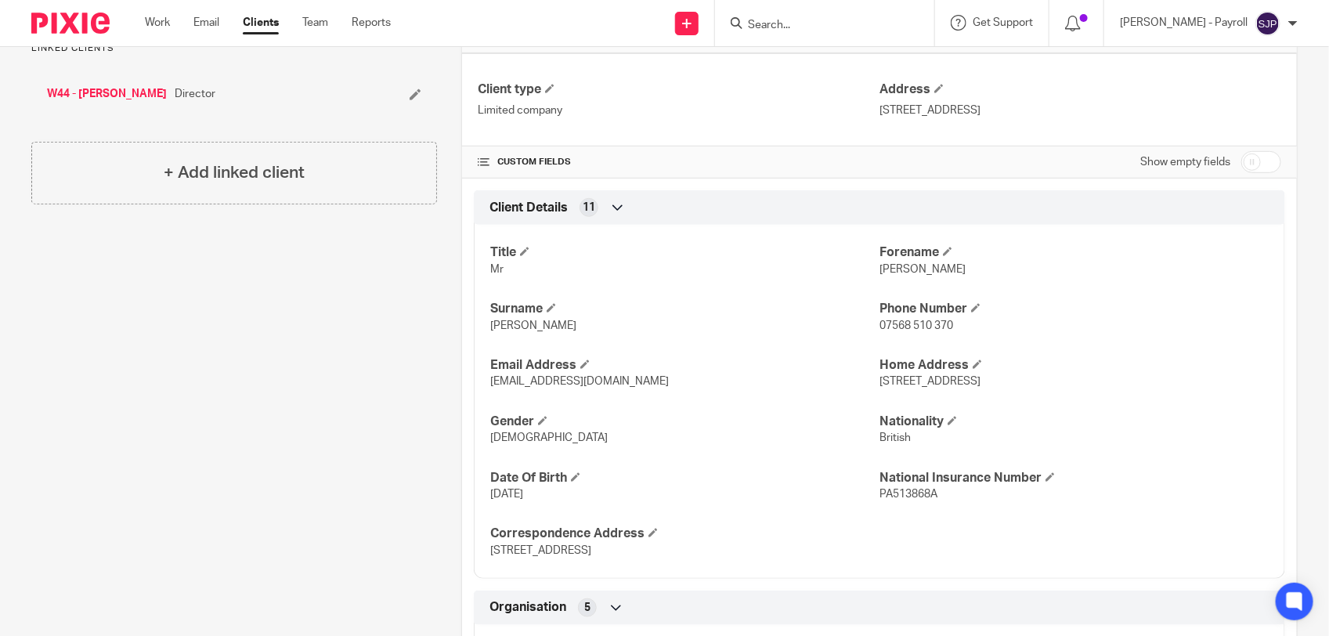
click at [1054, 382] on p "2 Hendy Road, Snodland, ME6 5TD" at bounding box center [1074, 382] width 389 height 16
copy span "ME6 5TD"
drag, startPoint x: 954, startPoint y: 504, endPoint x: 854, endPoint y: 495, distance: 100.6
click at [854, 495] on div "Title Mr Forename Daniel Surname Wilkes Phone Number 07568 510 370 Email Addres…" at bounding box center [880, 396] width 812 height 366
drag, startPoint x: 854, startPoint y: 495, endPoint x: 961, endPoint y: 513, distance: 108.8
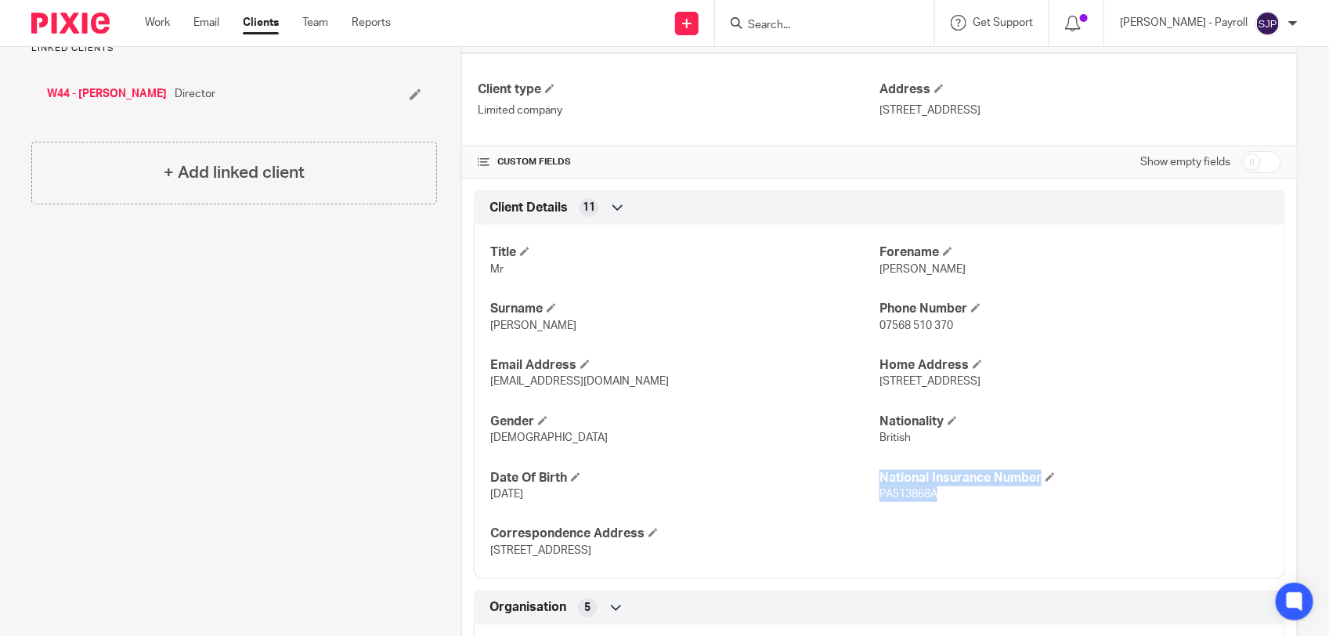
click at [969, 517] on div "Title Mr Forename Daniel Surname Wilkes Phone Number 07568 510 370 Email Addres…" at bounding box center [880, 396] width 812 height 366
drag, startPoint x: 942, startPoint y: 502, endPoint x: 870, endPoint y: 504, distance: 72.9
click at [880, 502] on p "PA513868A" at bounding box center [1074, 494] width 389 height 16
copy span "PA513868A"
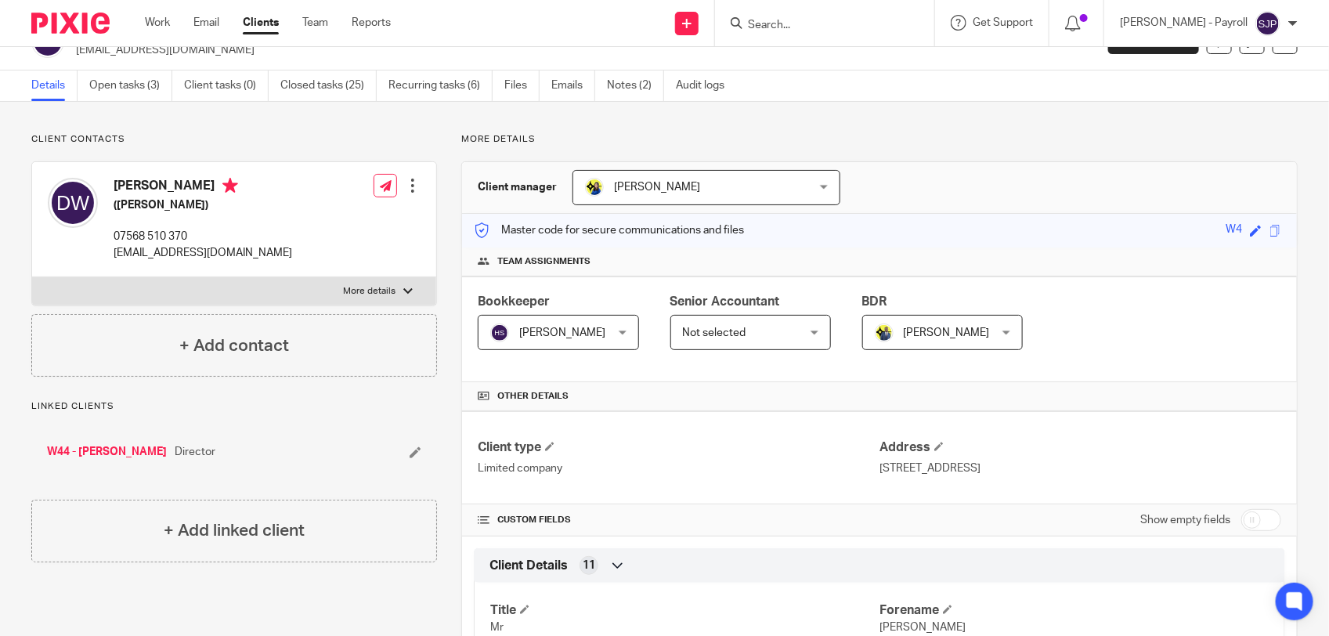
scroll to position [0, 0]
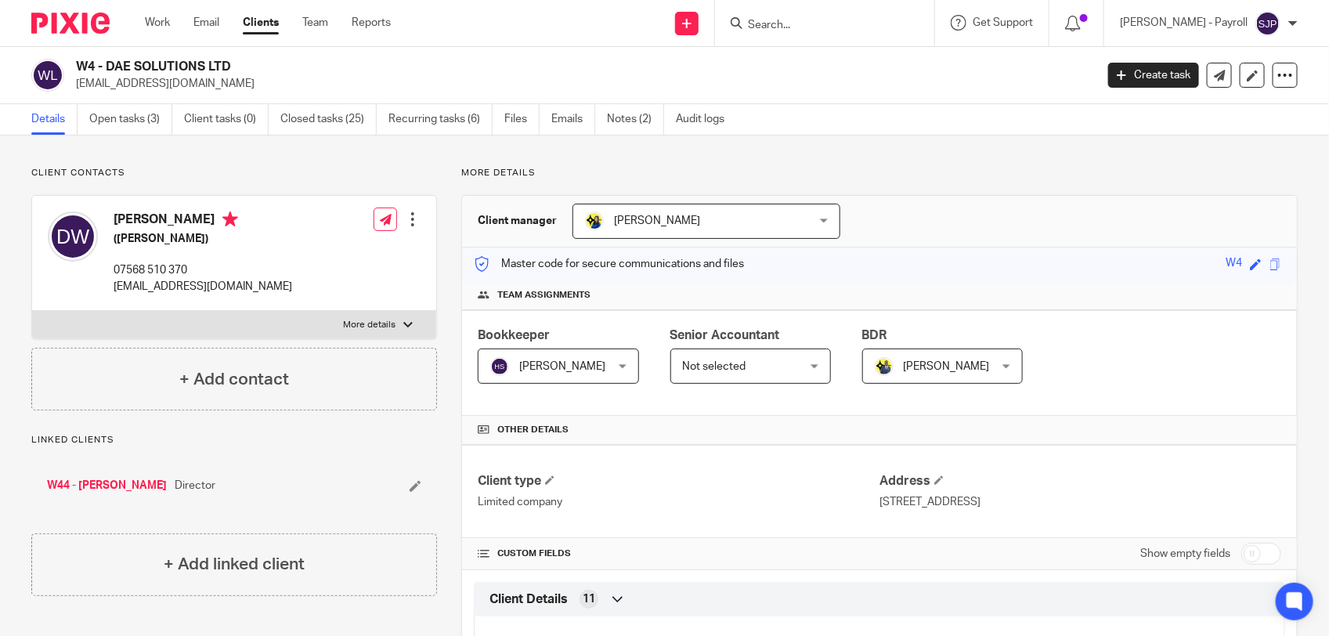
drag, startPoint x: 112, startPoint y: 226, endPoint x: 193, endPoint y: 227, distance: 81.5
click at [193, 227] on div "Daniel Wilkes (Carpenter) 07568 510 370 danwilkes95@icloud.com" at bounding box center [170, 253] width 244 height 99
copy h4 "[PERSON_NAME]"
drag, startPoint x: 112, startPoint y: 294, endPoint x: 239, endPoint y: 288, distance: 127.0
click at [239, 288] on div "Daniel Wilkes (Carpenter) 07568 510 370 danwilkes95@icloud.com" at bounding box center [170, 253] width 244 height 99
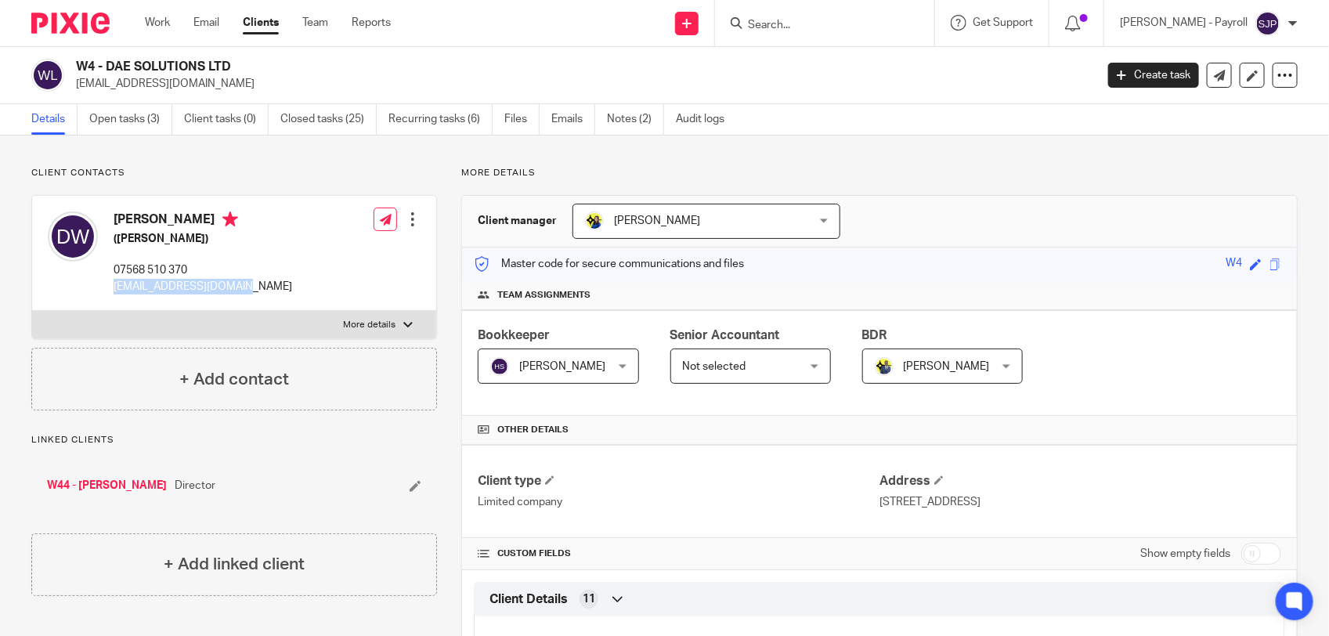
copy p "[EMAIL_ADDRESS][DOMAIN_NAME]"
click at [146, 114] on link "Open tasks (3)" at bounding box center [130, 119] width 83 height 31
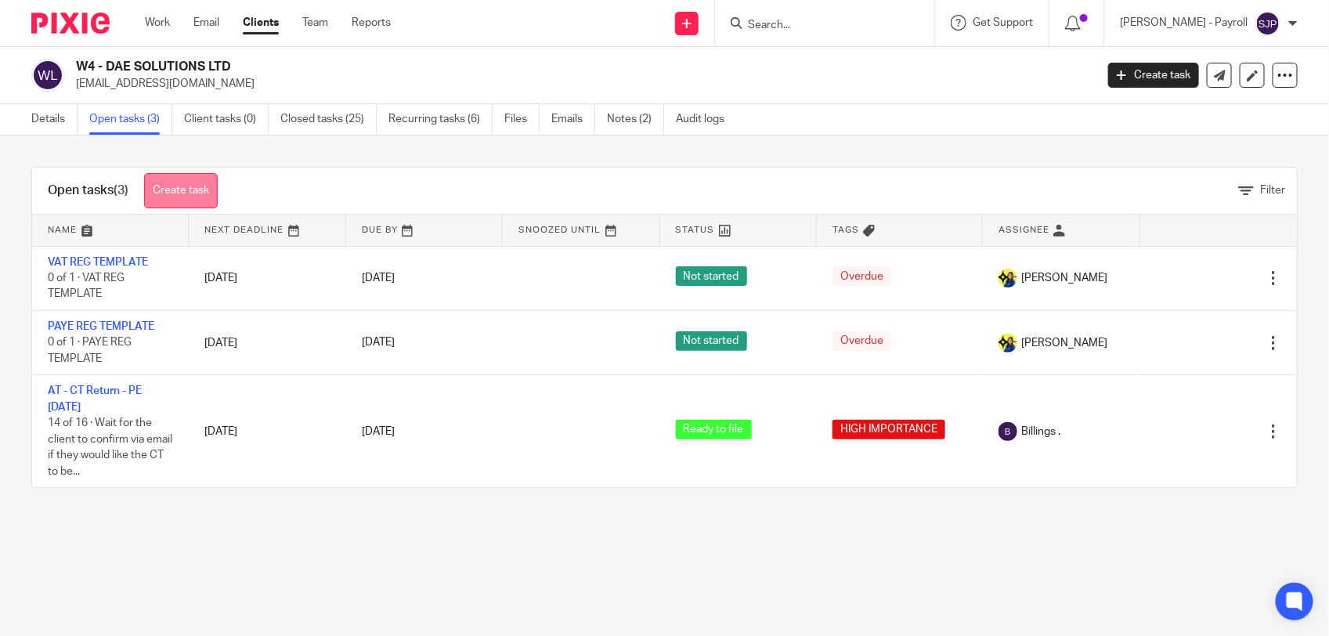
click at [201, 190] on link "Create task" at bounding box center [181, 190] width 74 height 35
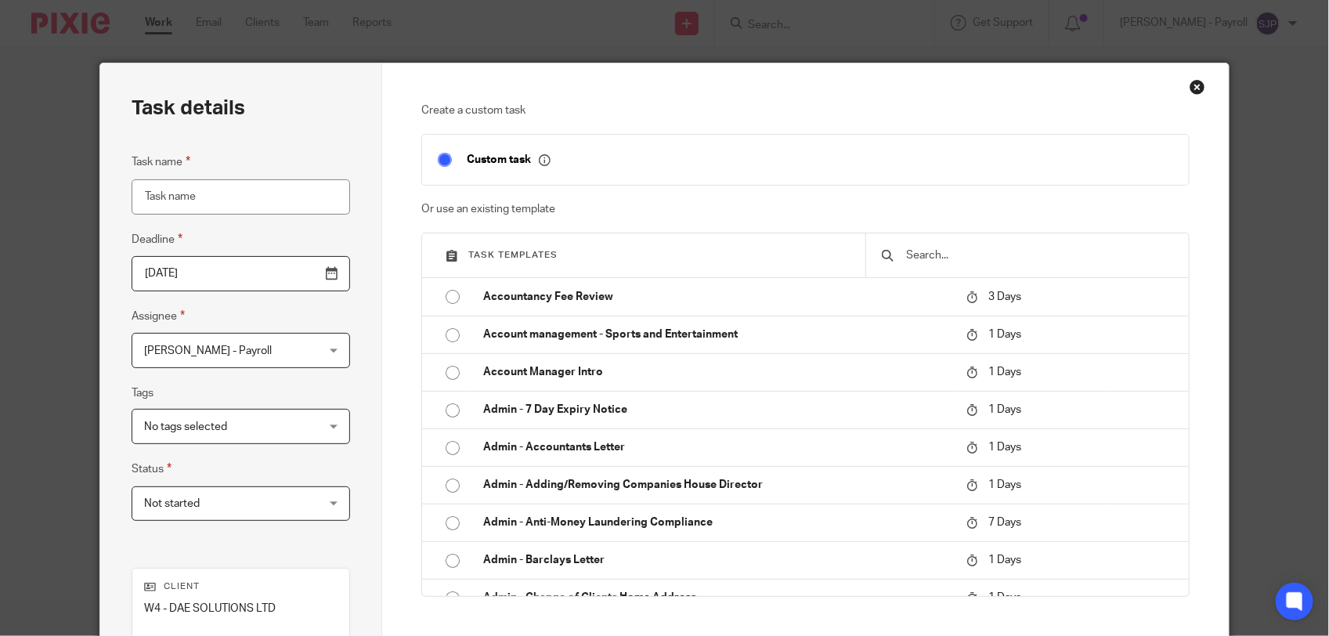
click at [996, 255] on input "text" at bounding box center [1040, 255] width 268 height 17
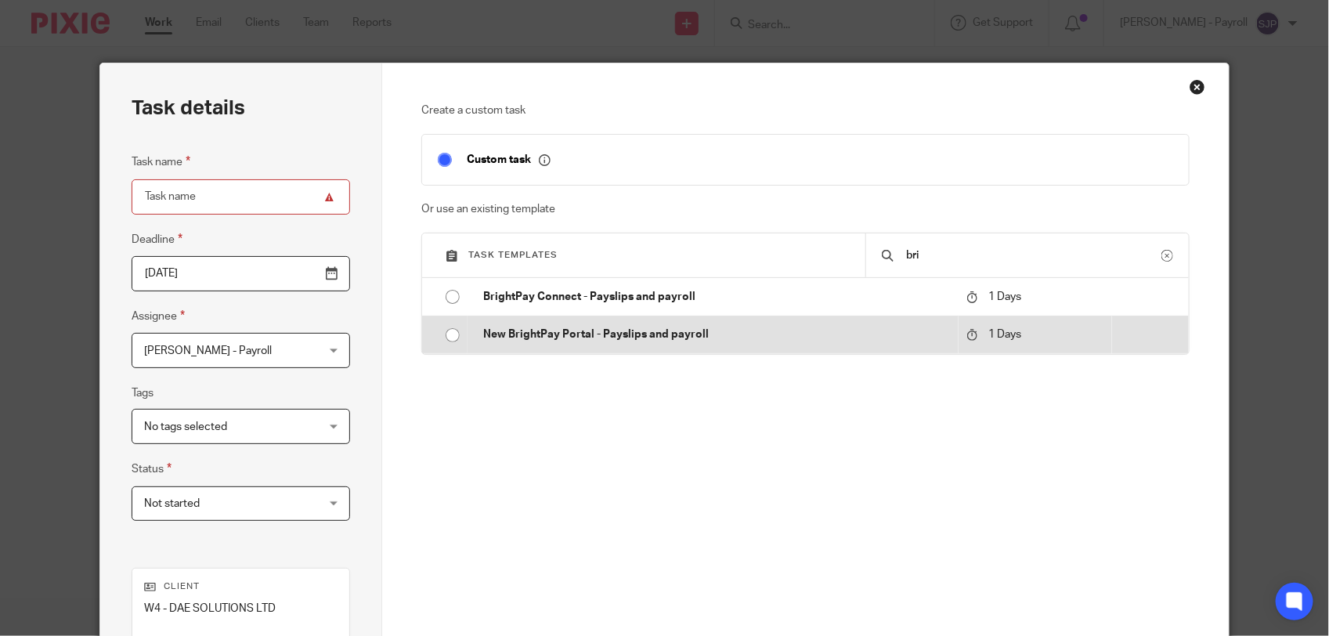
type input "bri"
click at [656, 342] on p "New BrightPay Portal - Payslips and payroll" at bounding box center [717, 335] width 468 height 16
type input "[DATE]"
type input "New BrightPay Portal - Payslips and payroll"
checkbox input "false"
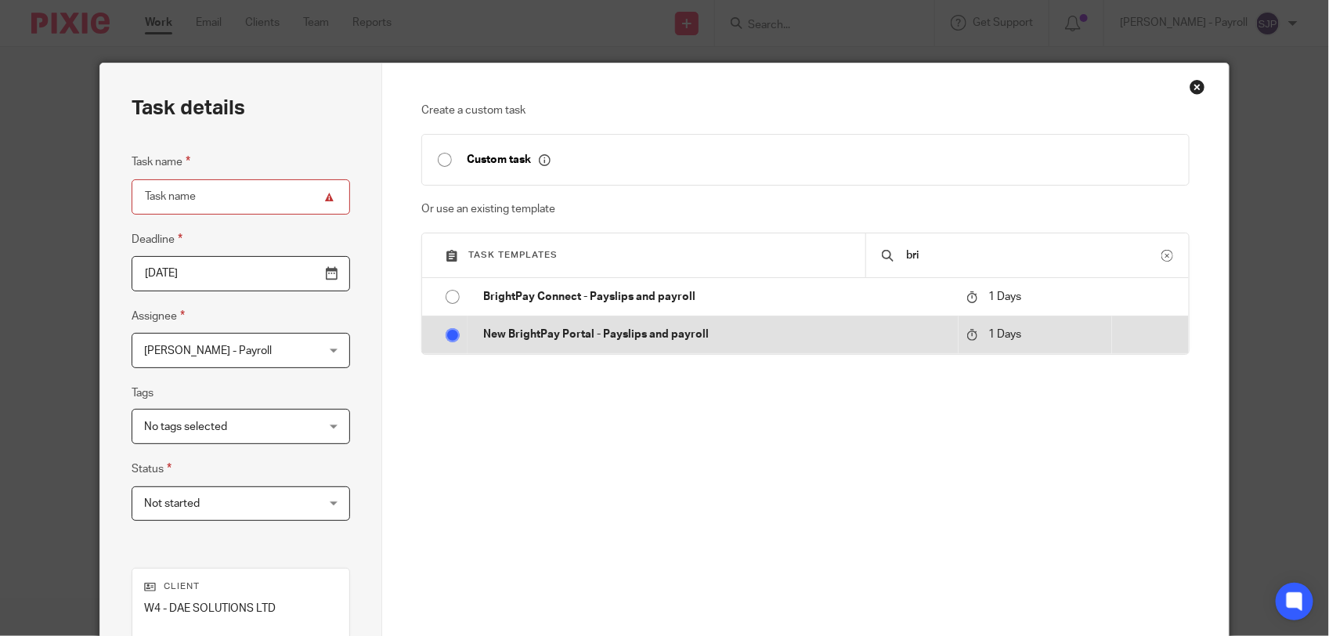
radio input "true"
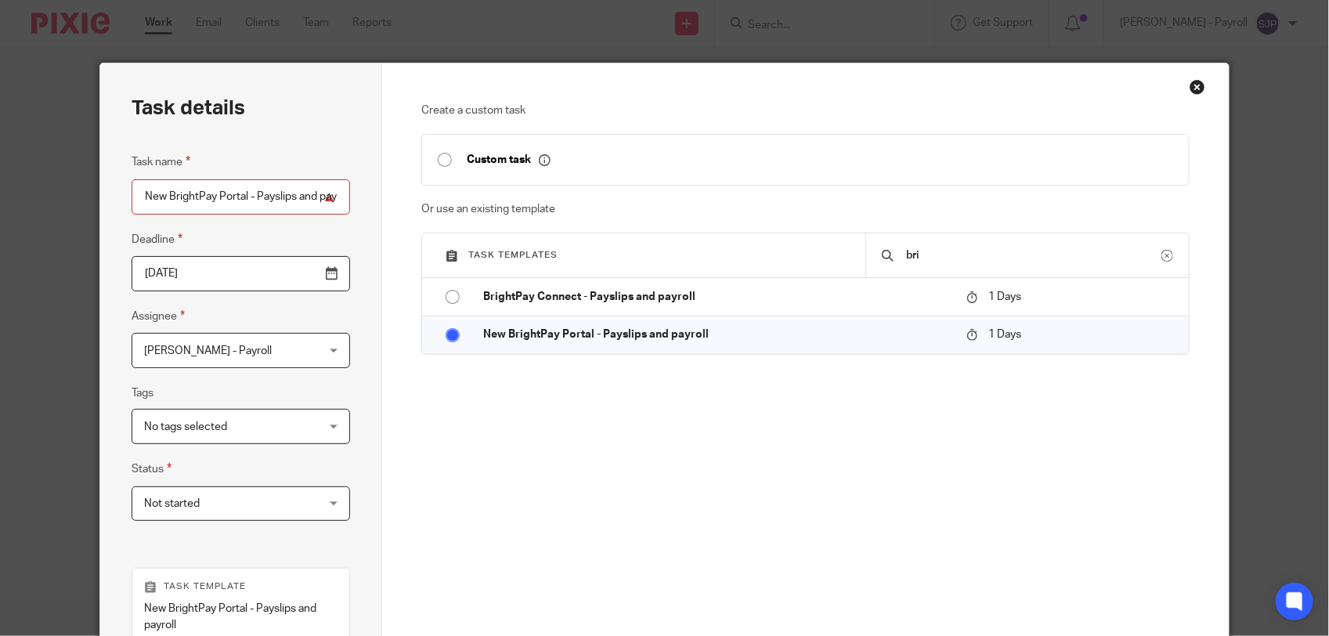
scroll to position [196, 0]
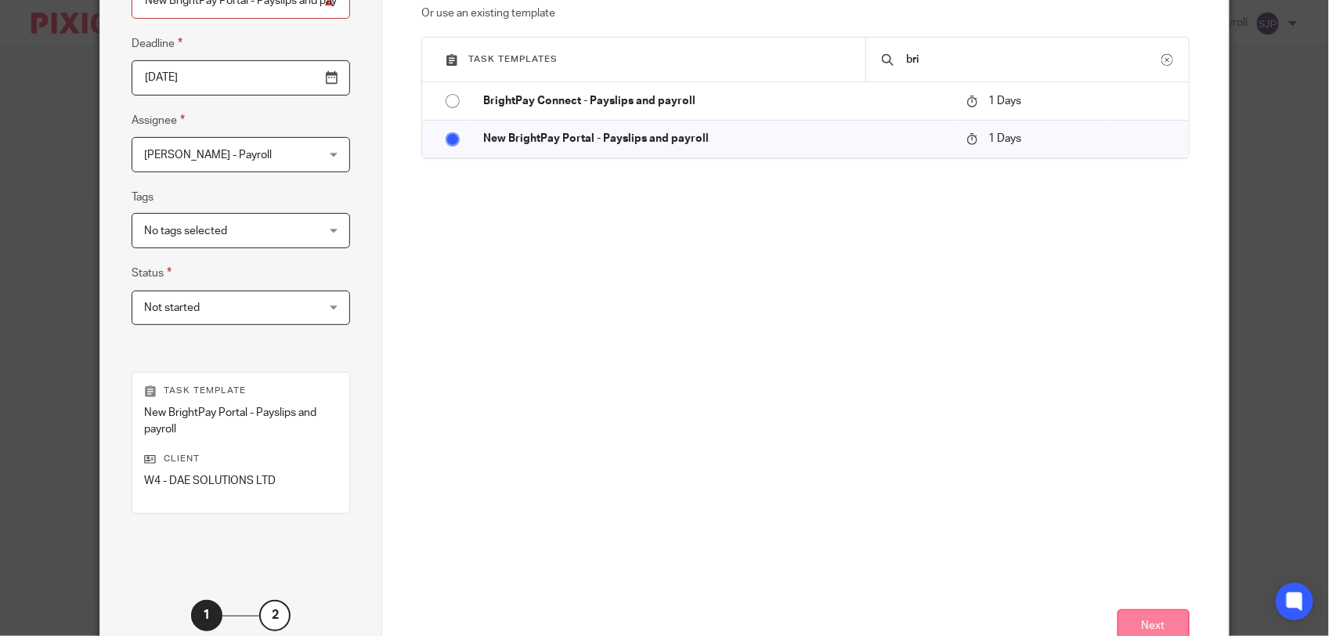
click at [1140, 616] on button "Next" at bounding box center [1154, 626] width 72 height 34
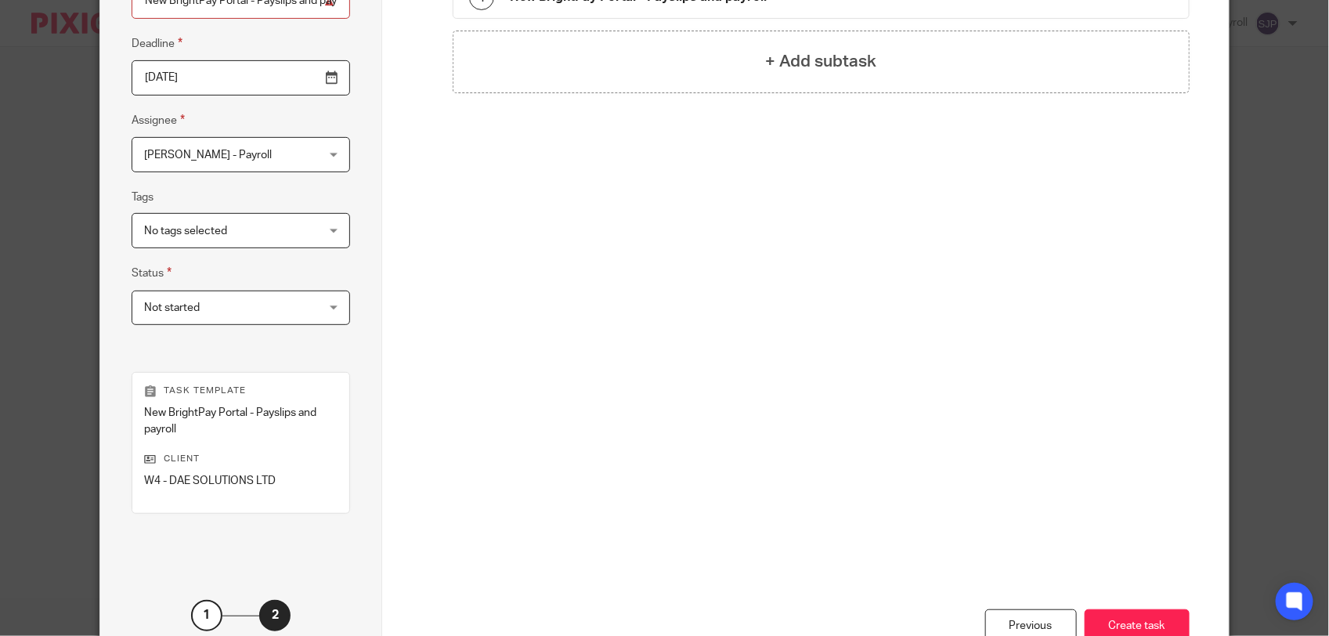
scroll to position [306, 0]
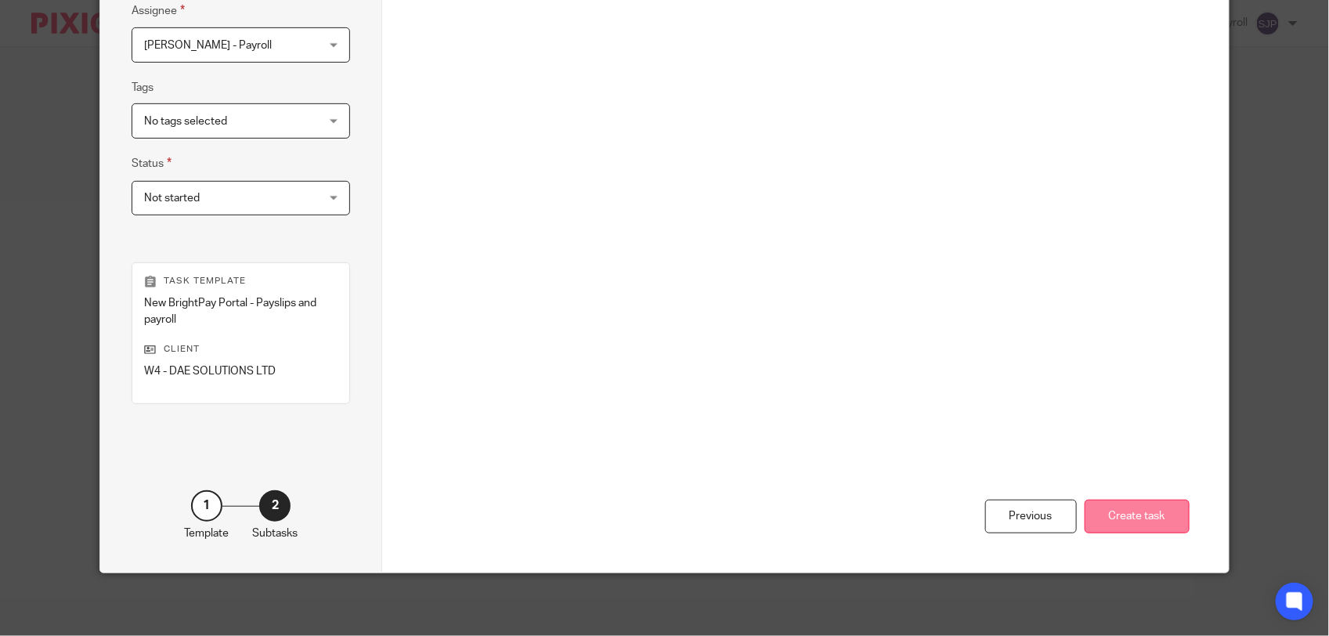
click at [1133, 526] on button "Create task" at bounding box center [1137, 517] width 105 height 34
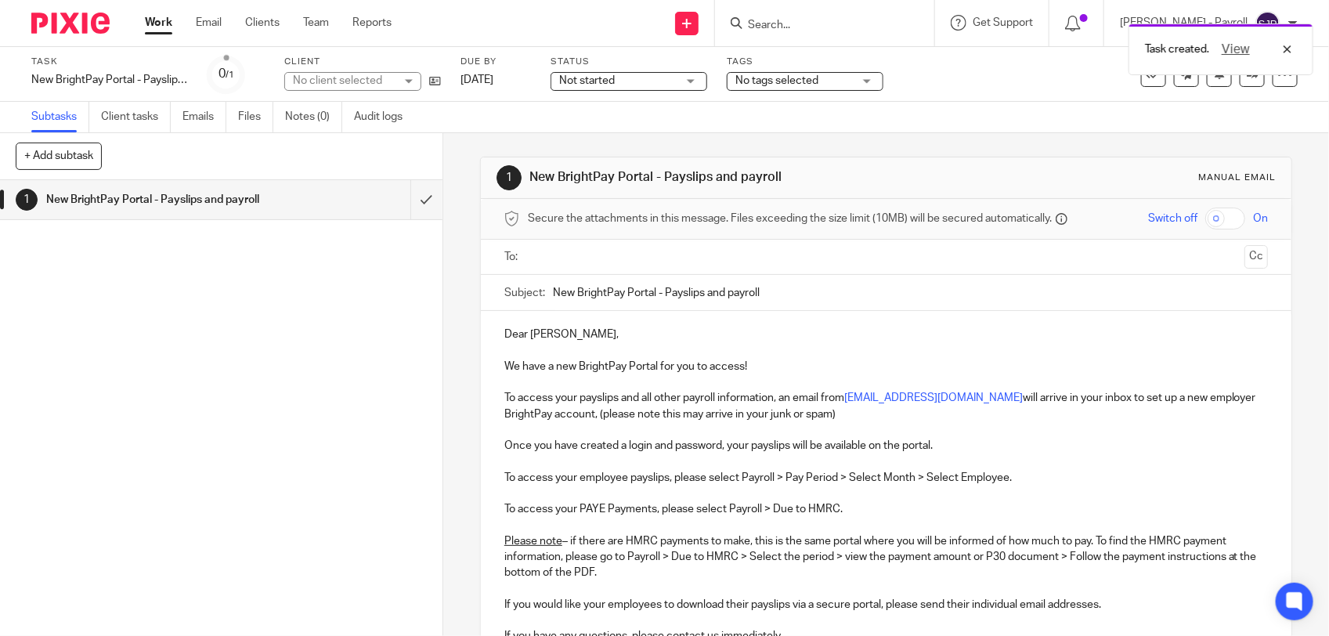
click at [566, 265] on input "text" at bounding box center [885, 257] width 705 height 18
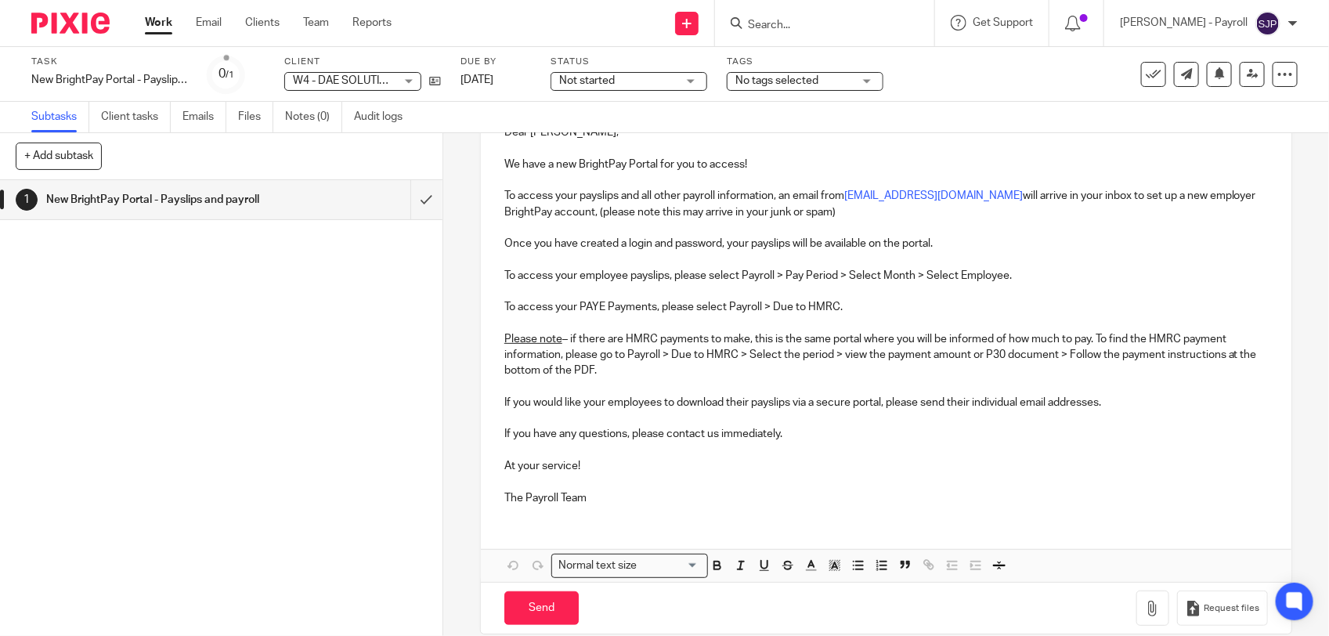
scroll to position [230, 0]
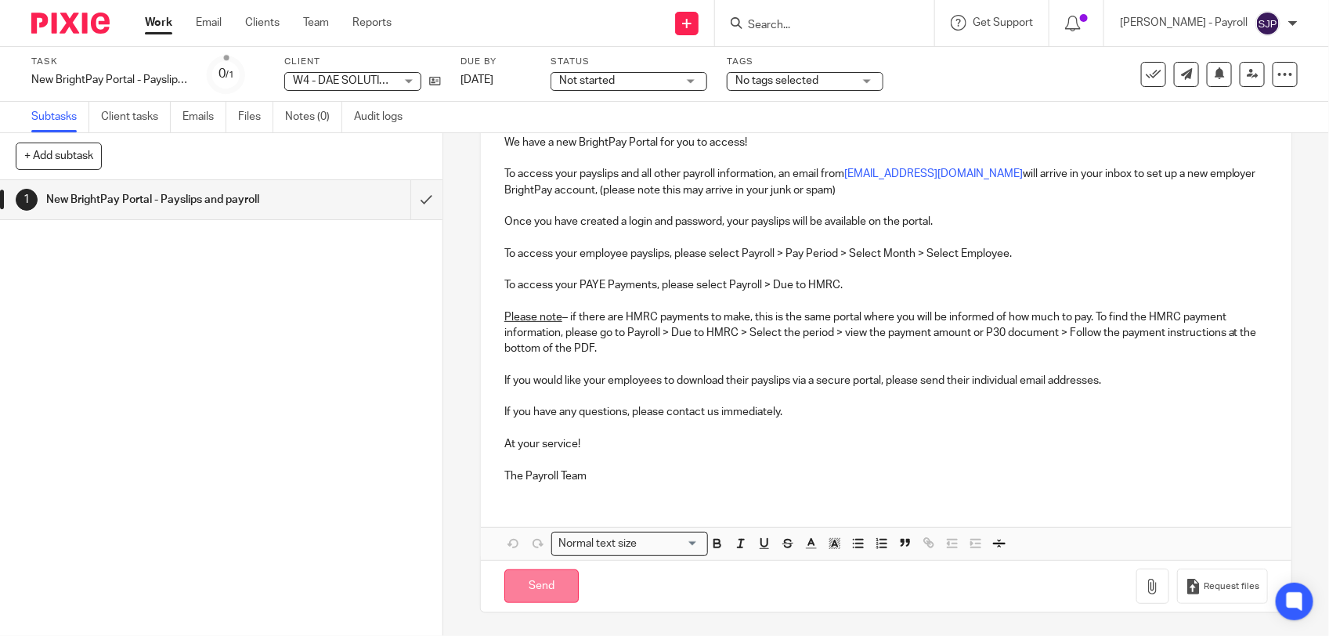
click at [564, 581] on input "Send" at bounding box center [541, 586] width 74 height 34
type input "Sent"
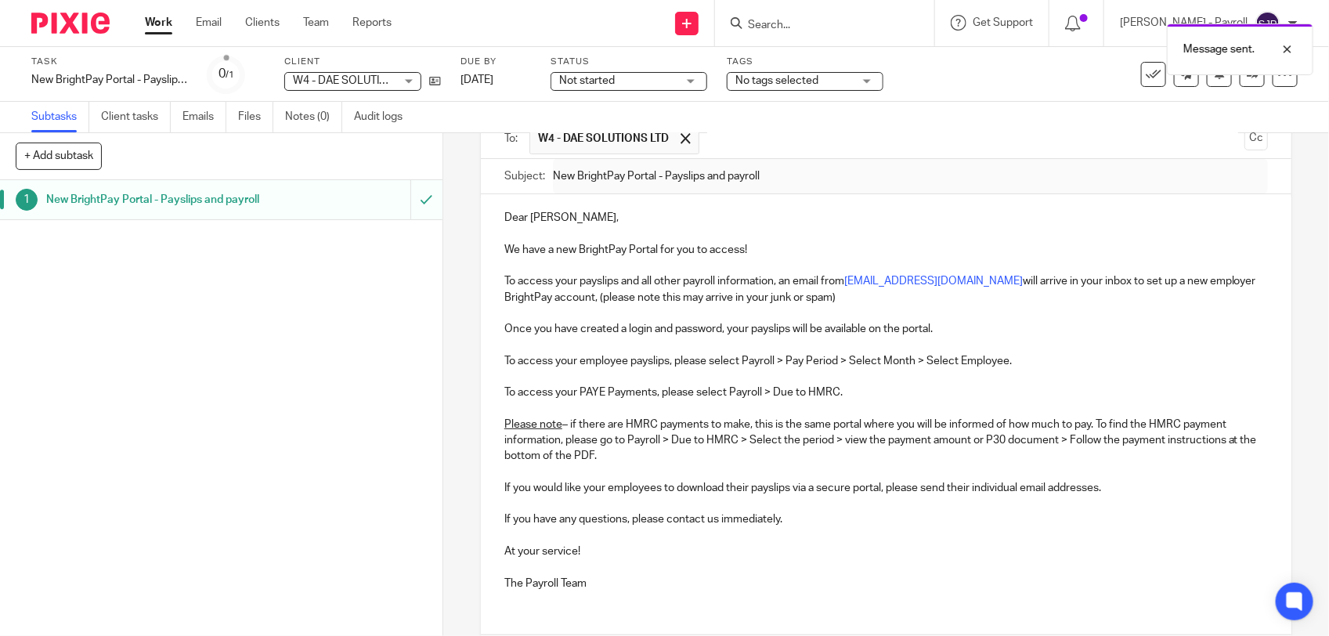
scroll to position [0, 0]
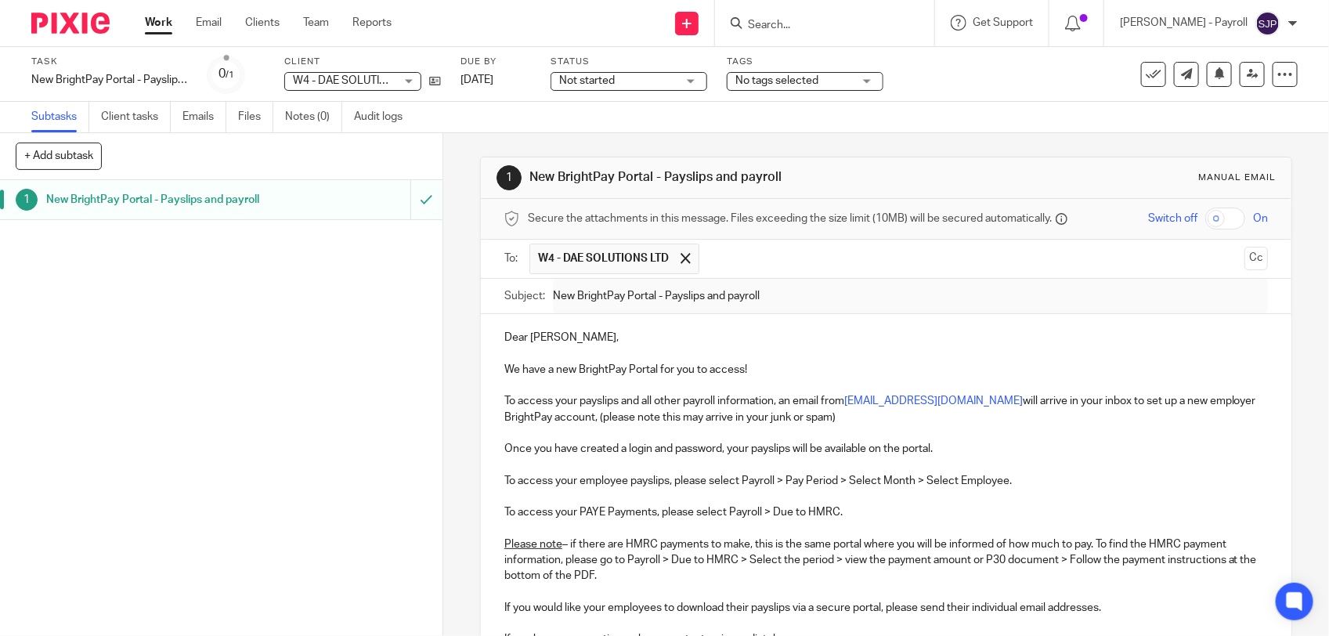
click at [394, 397] on div "1 New BrightPay Portal - Payslips and payroll" at bounding box center [221, 408] width 443 height 456
